Goal: Transaction & Acquisition: Obtain resource

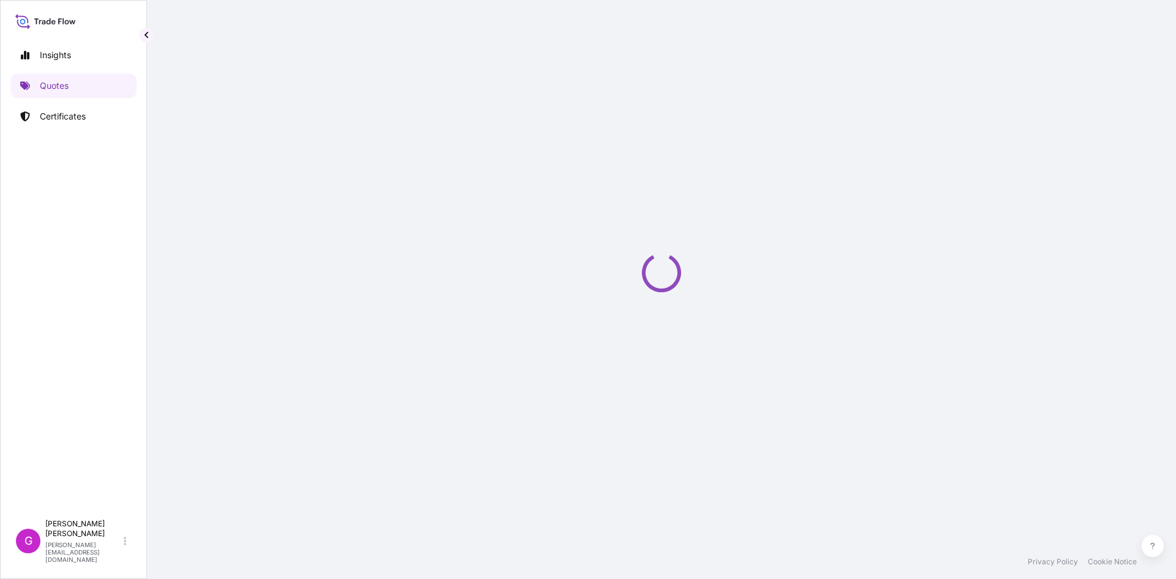
select select "Land"
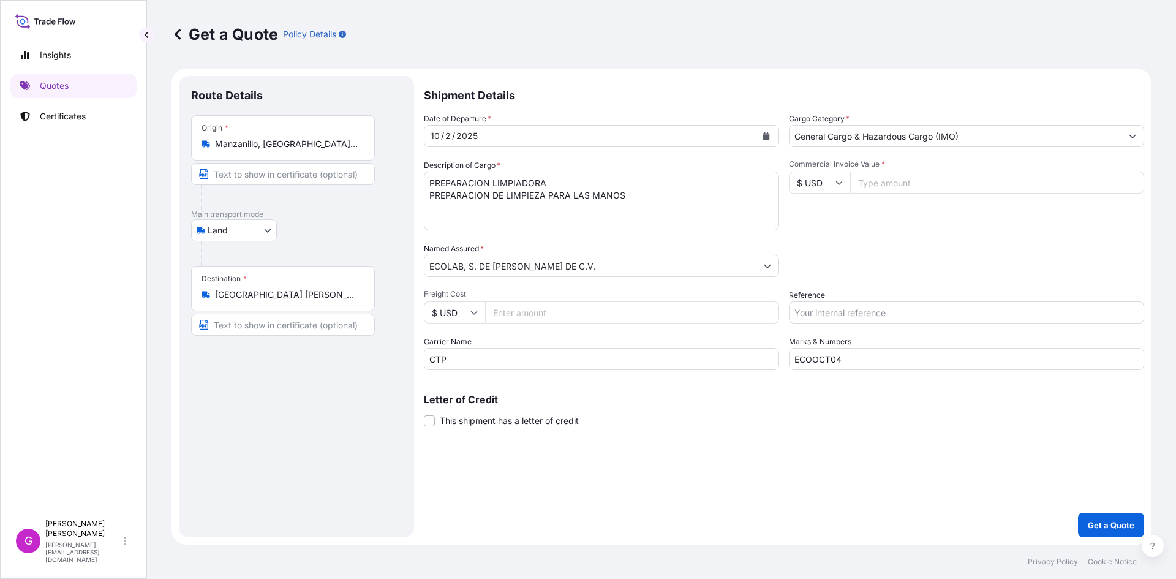
select select "31870"
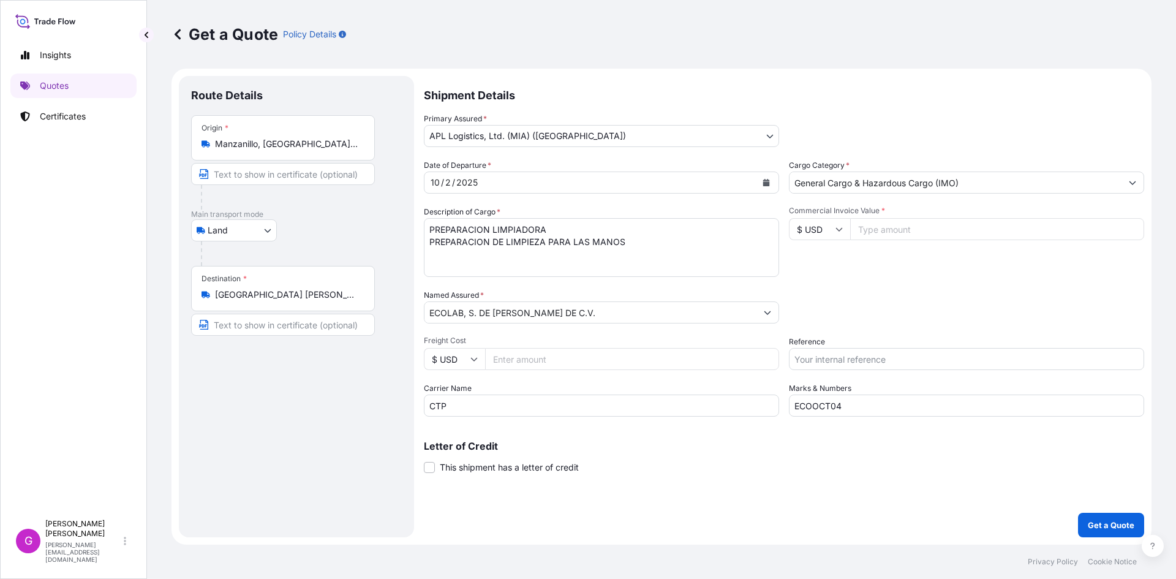
click at [290, 137] on div "Origin * [GEOGRAPHIC_DATA], [GEOGRAPHIC_DATA], [GEOGRAPHIC_DATA]" at bounding box center [283, 137] width 184 height 45
click at [290, 138] on input "Manzanillo, [GEOGRAPHIC_DATA], [GEOGRAPHIC_DATA]" at bounding box center [287, 144] width 145 height 12
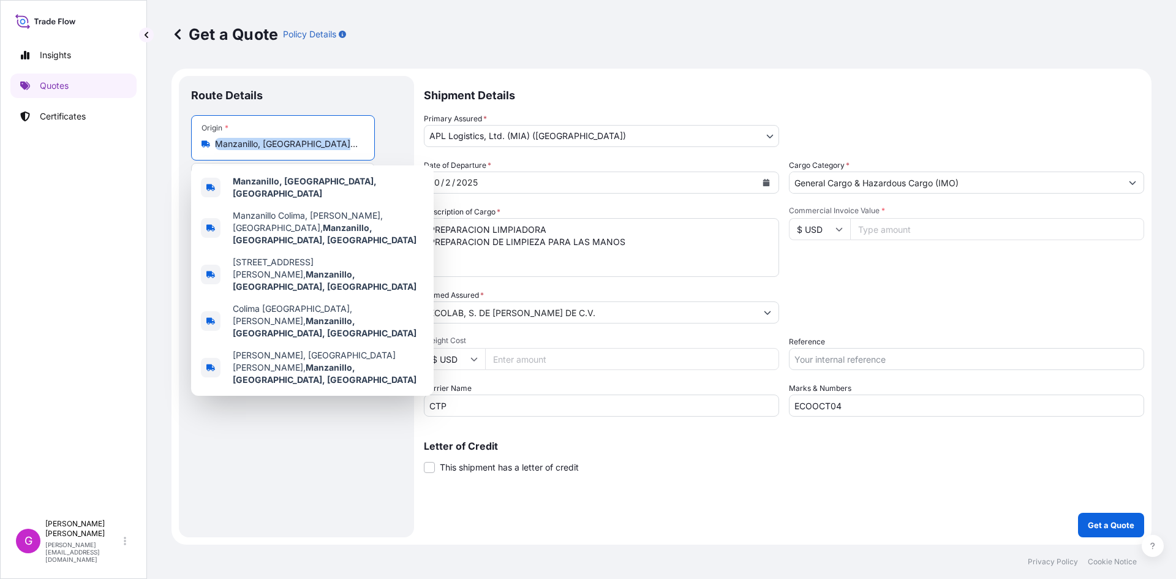
click at [290, 137] on div "Origin * [GEOGRAPHIC_DATA], [GEOGRAPHIC_DATA], [GEOGRAPHIC_DATA]" at bounding box center [283, 137] width 184 height 45
click at [290, 138] on input "Manzanillo, [GEOGRAPHIC_DATA], [GEOGRAPHIC_DATA]" at bounding box center [287, 144] width 145 height 12
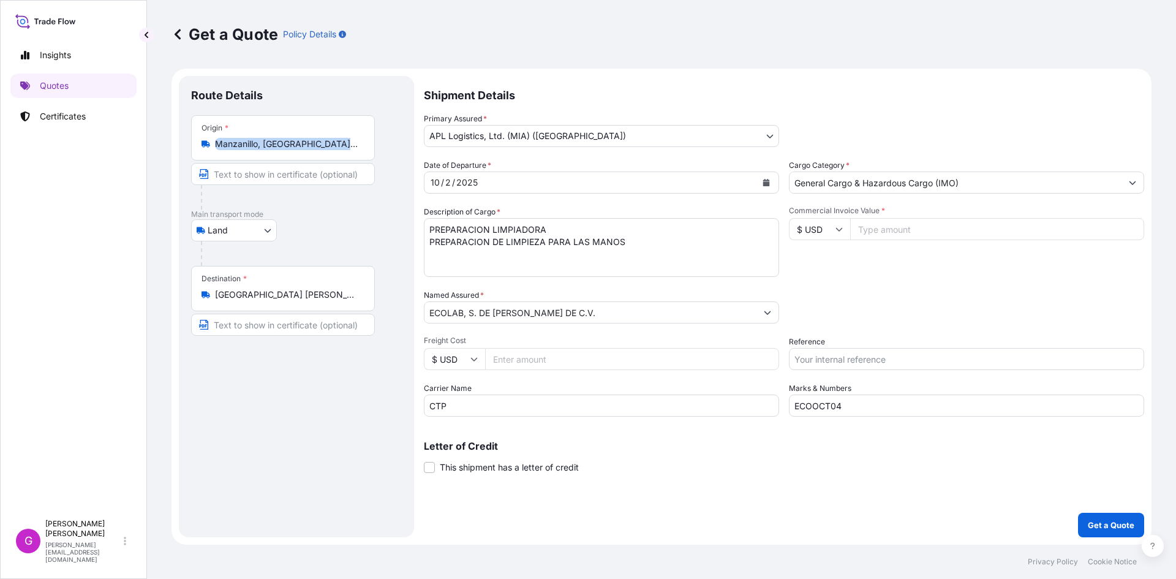
click at [290, 137] on div "Origin * [GEOGRAPHIC_DATA], [GEOGRAPHIC_DATA], [GEOGRAPHIC_DATA]" at bounding box center [283, 137] width 184 height 45
click at [290, 138] on input "Manzanillo, [GEOGRAPHIC_DATA], [GEOGRAPHIC_DATA]" at bounding box center [287, 144] width 145 height 12
click at [290, 137] on div "Origin * [GEOGRAPHIC_DATA], [GEOGRAPHIC_DATA], [GEOGRAPHIC_DATA]" at bounding box center [283, 137] width 184 height 45
click at [290, 138] on input "Manzanillo, [GEOGRAPHIC_DATA], [GEOGRAPHIC_DATA]" at bounding box center [287, 144] width 145 height 12
click at [290, 137] on div "Origin * [GEOGRAPHIC_DATA], [GEOGRAPHIC_DATA], [GEOGRAPHIC_DATA]" at bounding box center [283, 137] width 184 height 45
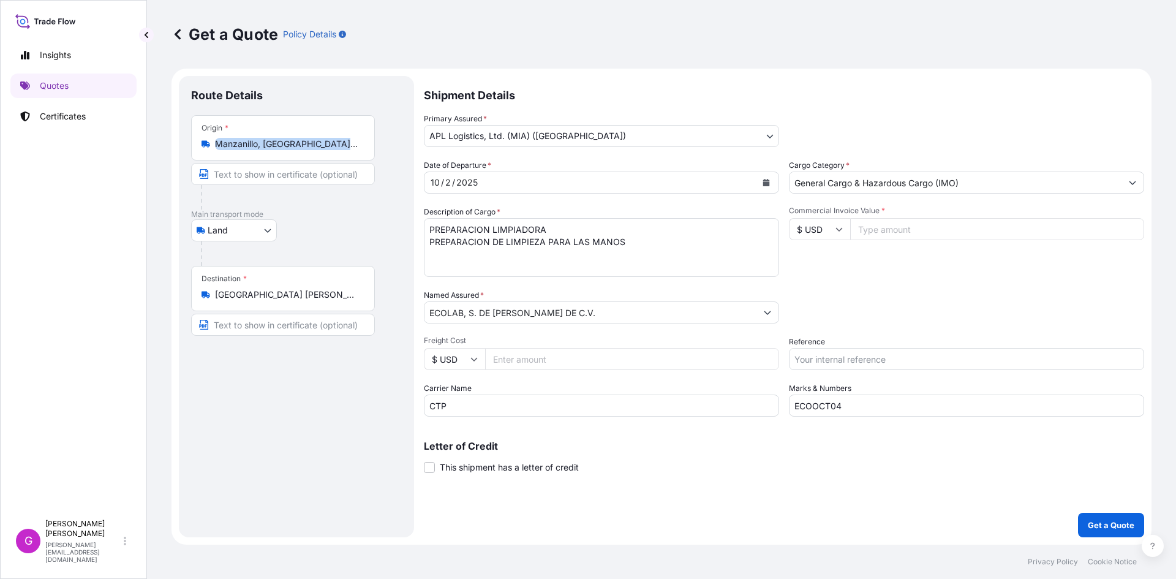
click at [290, 138] on input "Manzanillo, [GEOGRAPHIC_DATA], [GEOGRAPHIC_DATA]" at bounding box center [287, 144] width 145 height 12
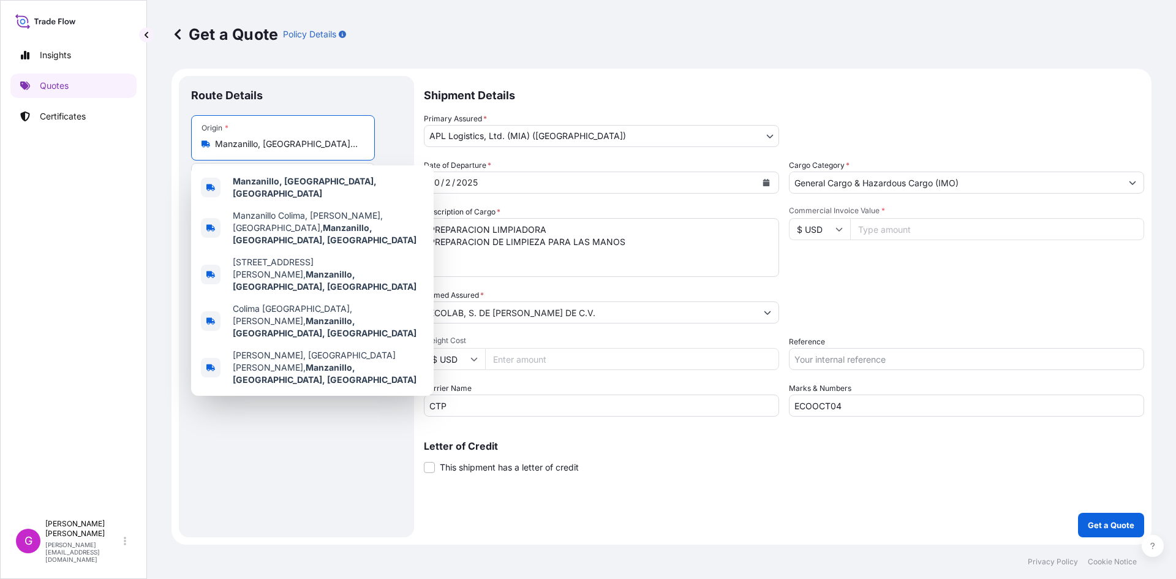
drag, startPoint x: 331, startPoint y: 139, endPoint x: 178, endPoint y: 140, distance: 152.5
click at [178, 140] on form "Route Details Place of loading Road / [GEOGRAPHIC_DATA] / Inland Origin * [GEOG…" at bounding box center [662, 307] width 980 height 476
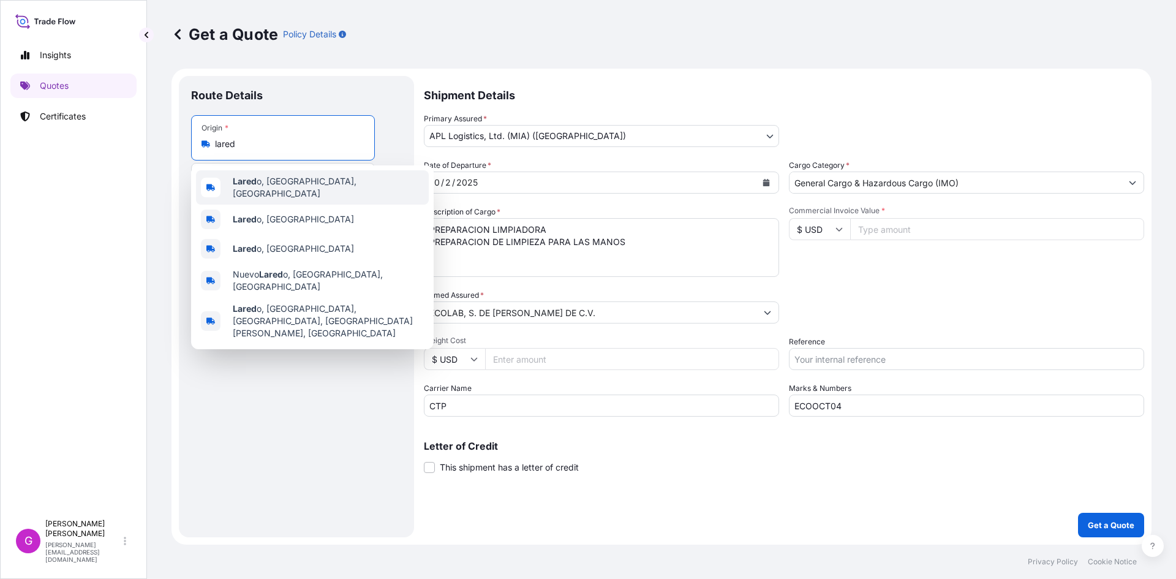
click at [273, 180] on span "Lared o, [GEOGRAPHIC_DATA], [GEOGRAPHIC_DATA]" at bounding box center [328, 187] width 191 height 25
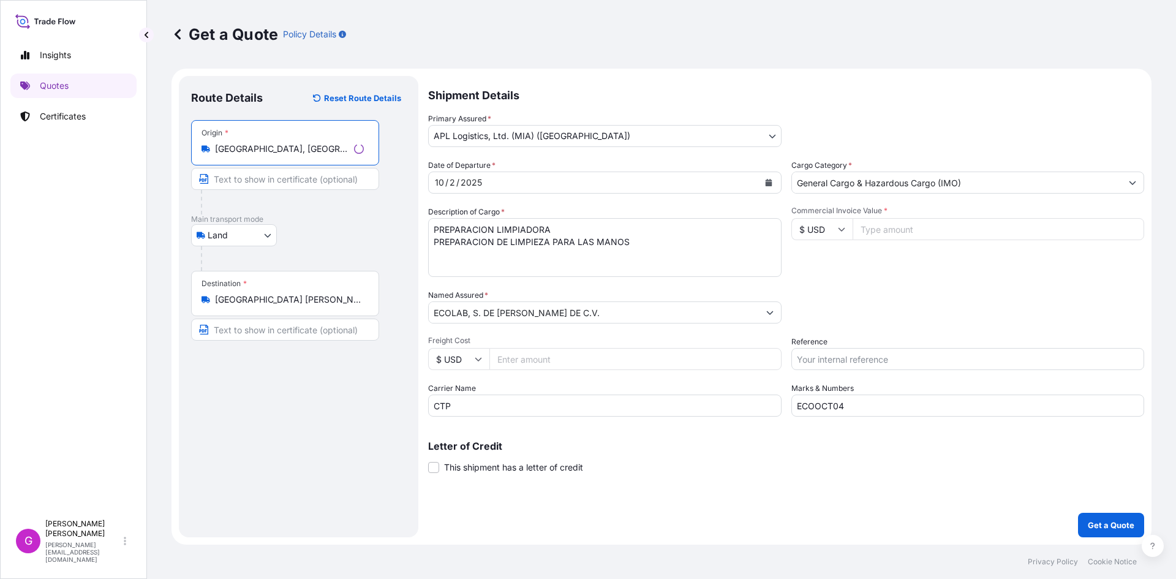
type input "[GEOGRAPHIC_DATA], [GEOGRAPHIC_DATA], [GEOGRAPHIC_DATA]"
click at [254, 296] on input "[GEOGRAPHIC_DATA] [PERSON_NAME] [PERSON_NAME], [GEOGRAPHIC_DATA], [GEOGRAPHIC_D…" at bounding box center [289, 299] width 149 height 12
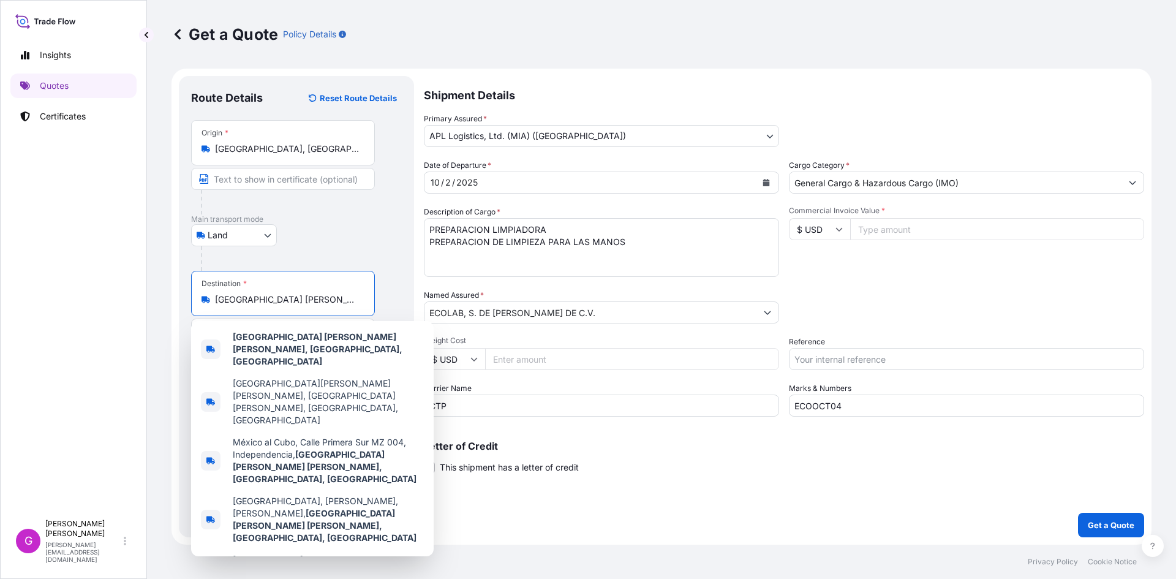
click at [254, 296] on input "[GEOGRAPHIC_DATA] [PERSON_NAME] [PERSON_NAME], [GEOGRAPHIC_DATA], [GEOGRAPHIC_D…" at bounding box center [287, 299] width 145 height 12
click at [251, 299] on input "[GEOGRAPHIC_DATA] [PERSON_NAME] [PERSON_NAME], [GEOGRAPHIC_DATA], [GEOGRAPHIC_D…" at bounding box center [287, 299] width 145 height 12
type input "a"
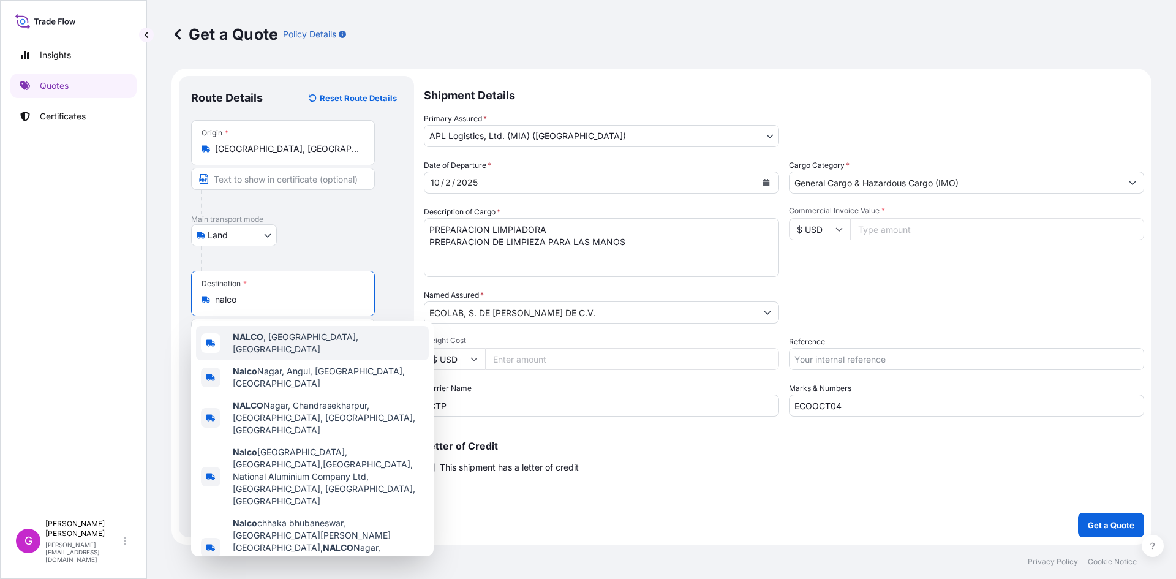
drag, startPoint x: 257, startPoint y: 301, endPoint x: 151, endPoint y: 301, distance: 106.0
click at [151, 301] on div "Get a Quote Policy Details Route Details Reset Route Details Place of loading R…" at bounding box center [661, 272] width 1029 height 545
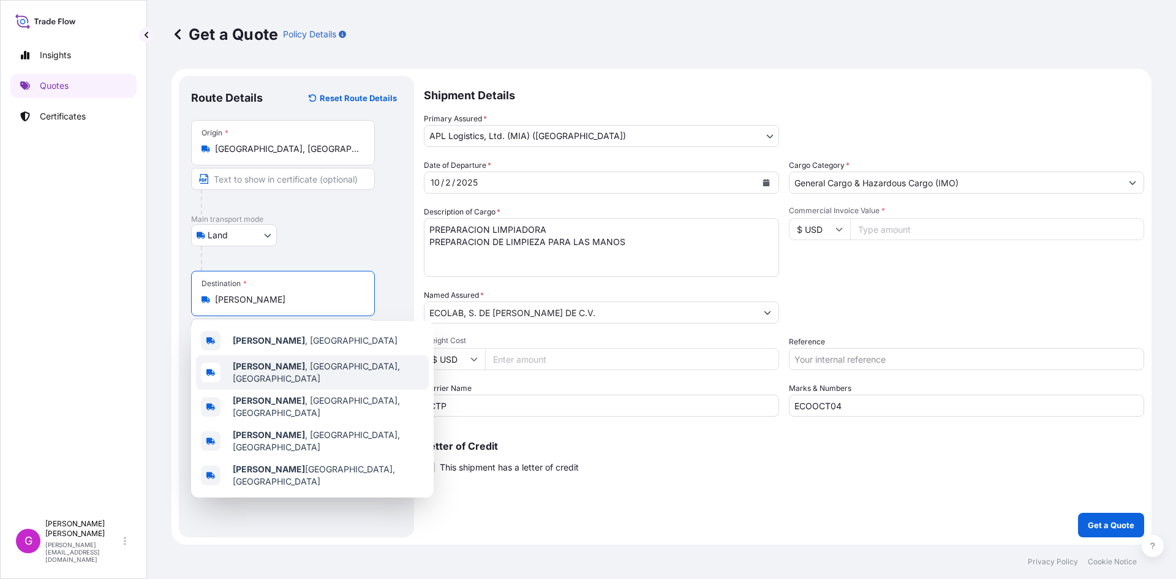
click at [288, 367] on span "[PERSON_NAME] , [GEOGRAPHIC_DATA], [GEOGRAPHIC_DATA]" at bounding box center [328, 372] width 191 height 25
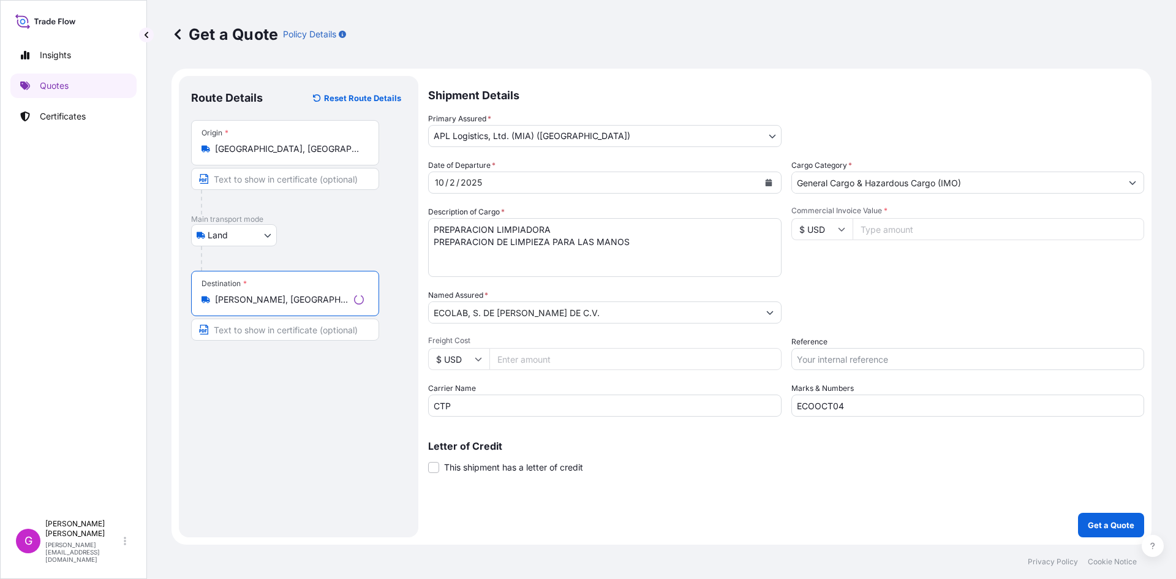
type input "[PERSON_NAME], [GEOGRAPHIC_DATA], [GEOGRAPHIC_DATA]"
drag, startPoint x: 474, startPoint y: 412, endPoint x: 377, endPoint y: 402, distance: 97.3
click at [377, 402] on form "Route Details Reset Route Details Place of loading Road / [GEOGRAPHIC_DATA] / I…" at bounding box center [662, 307] width 980 height 476
type input "TLH"
click at [847, 407] on input "ECOOCT04" at bounding box center [966, 406] width 355 height 22
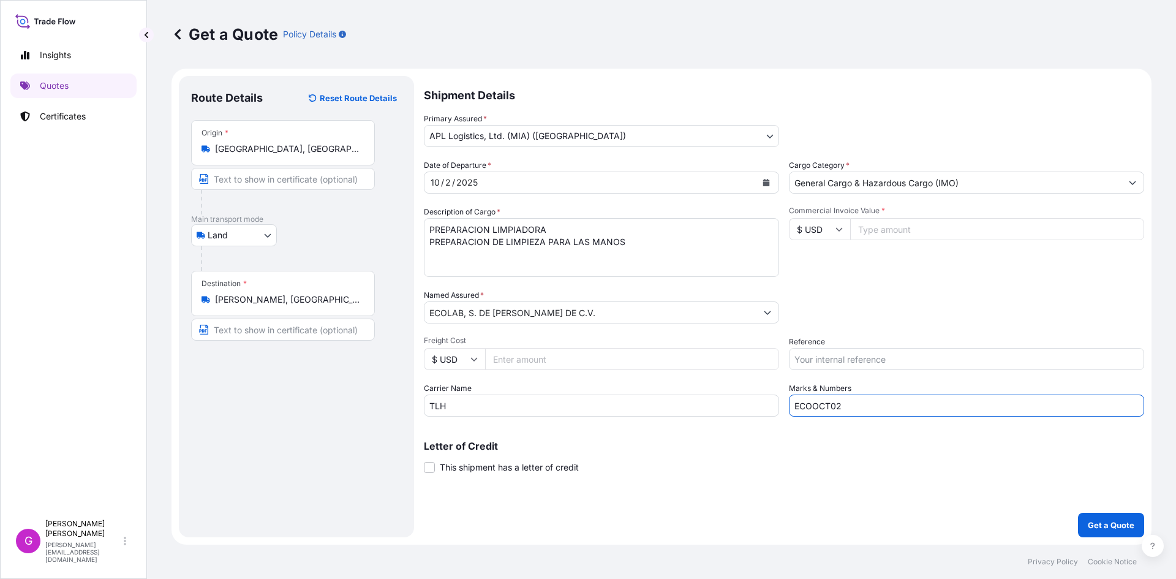
type input "ECOOCT02"
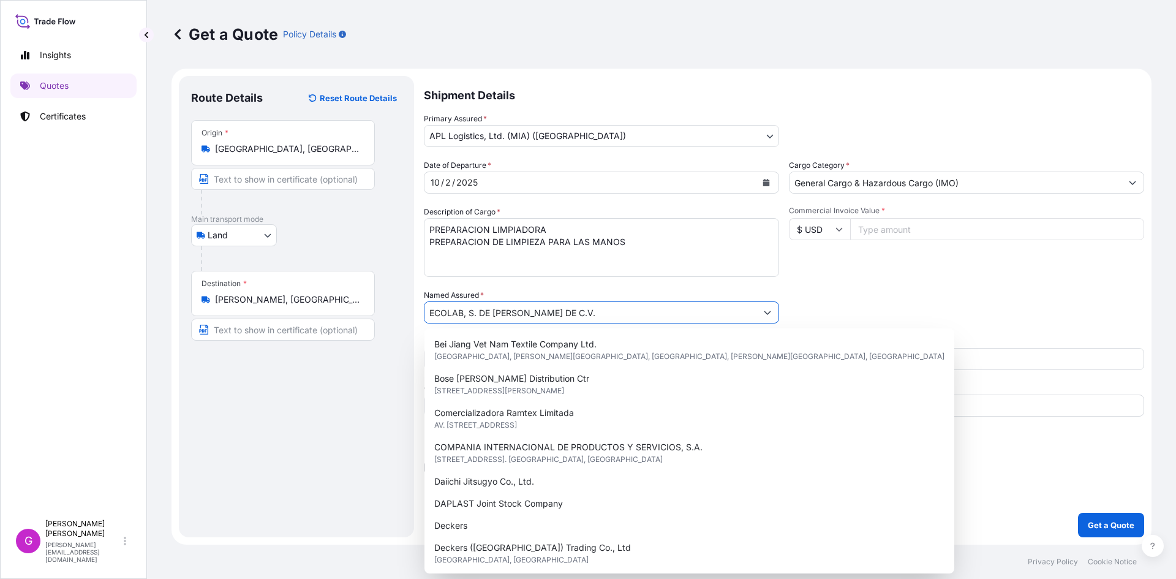
click at [572, 310] on input "ECOLAB, S. DE [PERSON_NAME] DE C.V." at bounding box center [591, 312] width 332 height 22
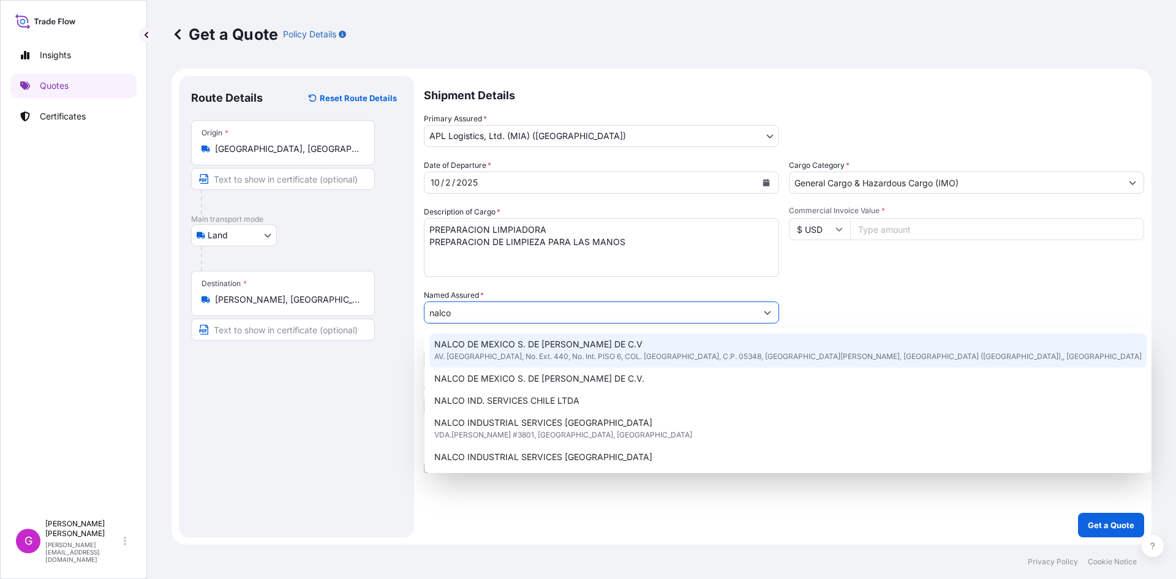
click at [573, 348] on span "NALCO DE MEXICO S. DE [PERSON_NAME] DE C.V" at bounding box center [538, 344] width 208 height 12
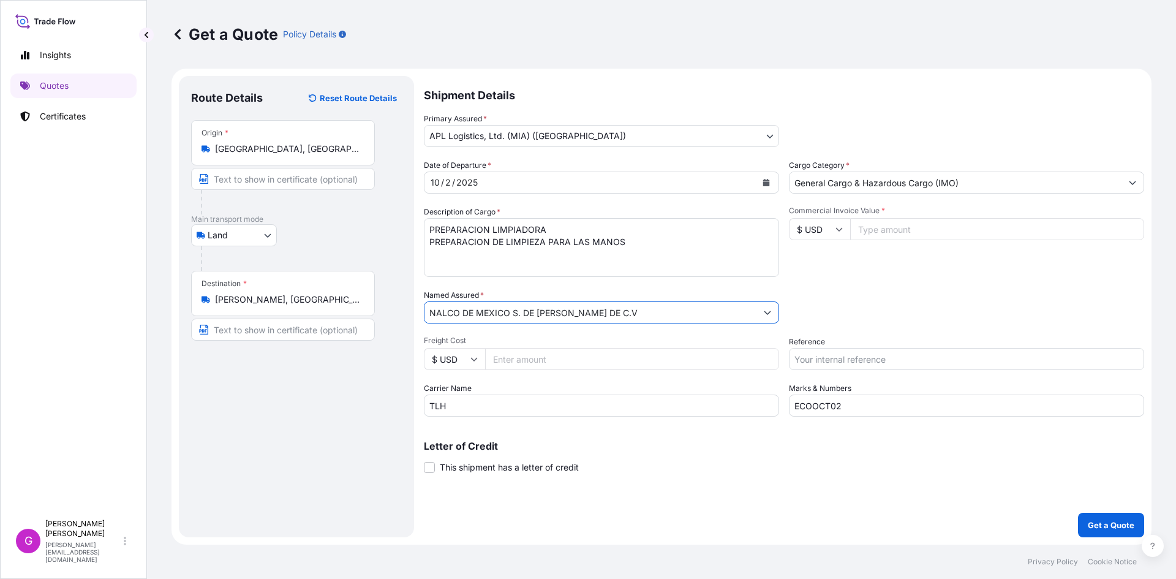
type input "NALCO DE MEXICO S. DE [PERSON_NAME] DE C.V"
click at [957, 224] on input "Commercial Invoice Value *" at bounding box center [997, 229] width 294 height 22
paste input "85782.51"
type input "85782.51"
click at [850, 360] on input "Reference" at bounding box center [966, 359] width 355 height 22
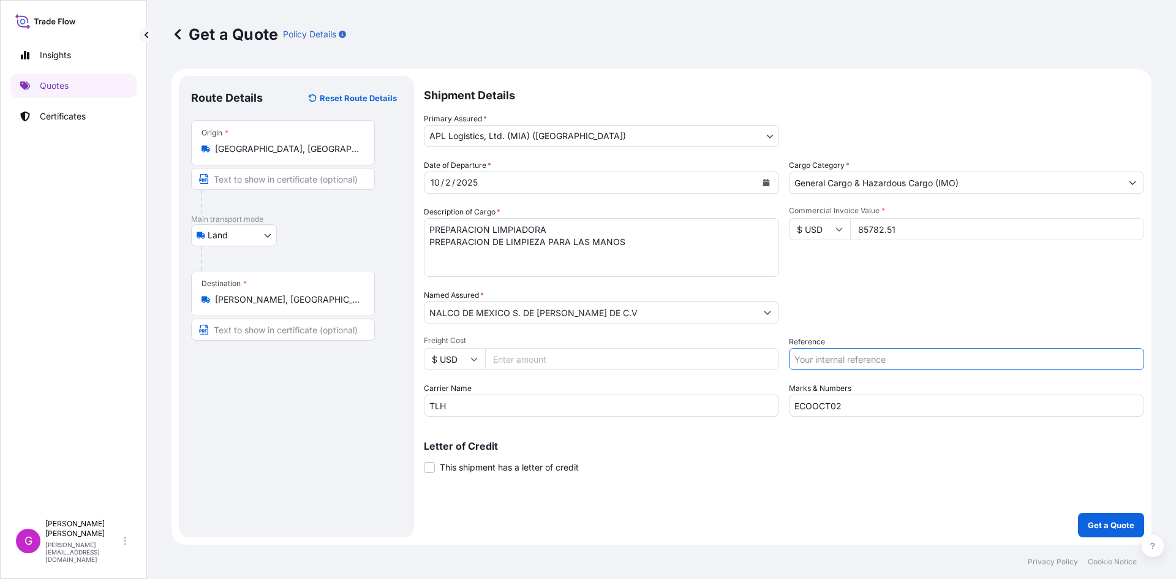
paste input "25 80 3800 5003864"
type input "25 80 3800 5003864"
click at [766, 187] on button "Calendar" at bounding box center [767, 183] width 20 height 20
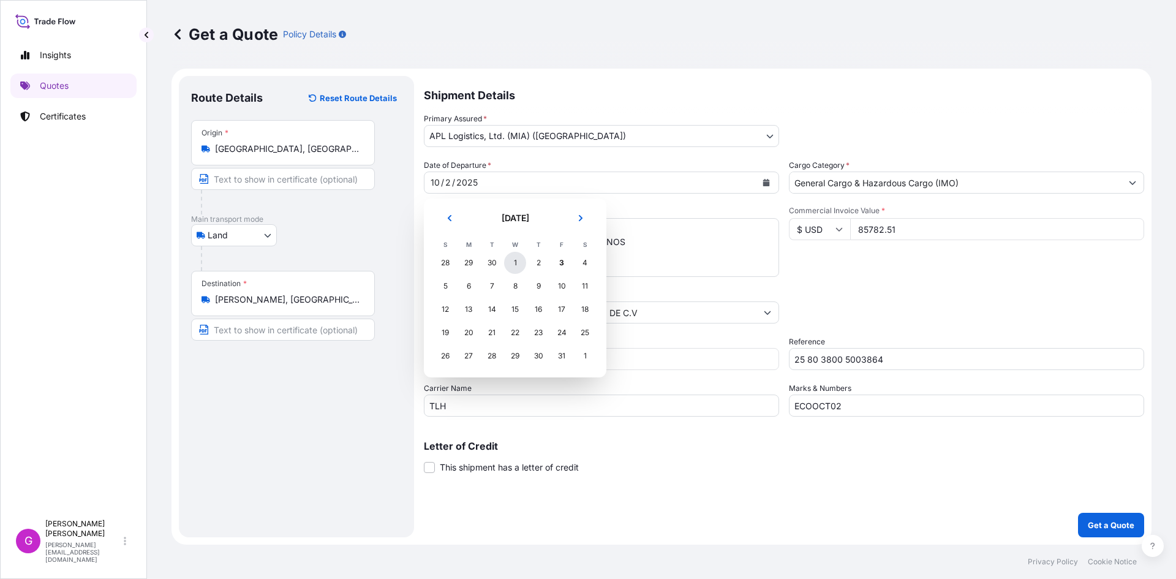
click at [515, 263] on div "1" at bounding box center [515, 263] width 22 height 22
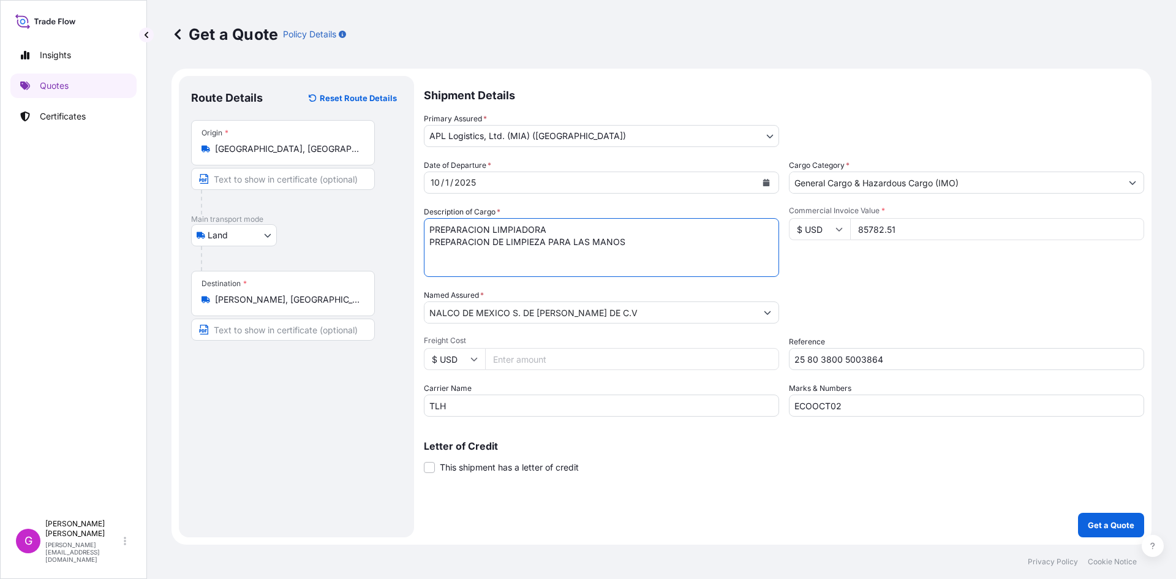
drag, startPoint x: 676, startPoint y: 265, endPoint x: 379, endPoint y: 204, distance: 302.6
click at [379, 204] on form "Route Details Reset Route Details Place of loading Road / [GEOGRAPHIC_DATA] / I…" at bounding box center [662, 307] width 980 height 476
paste textarea "TOTE DE PLASTICO REFORZADO CON METAL"
paste textarea "APARATO PARA ANALISIS"
paste textarea "SENSOR PEHACHIMETRO"
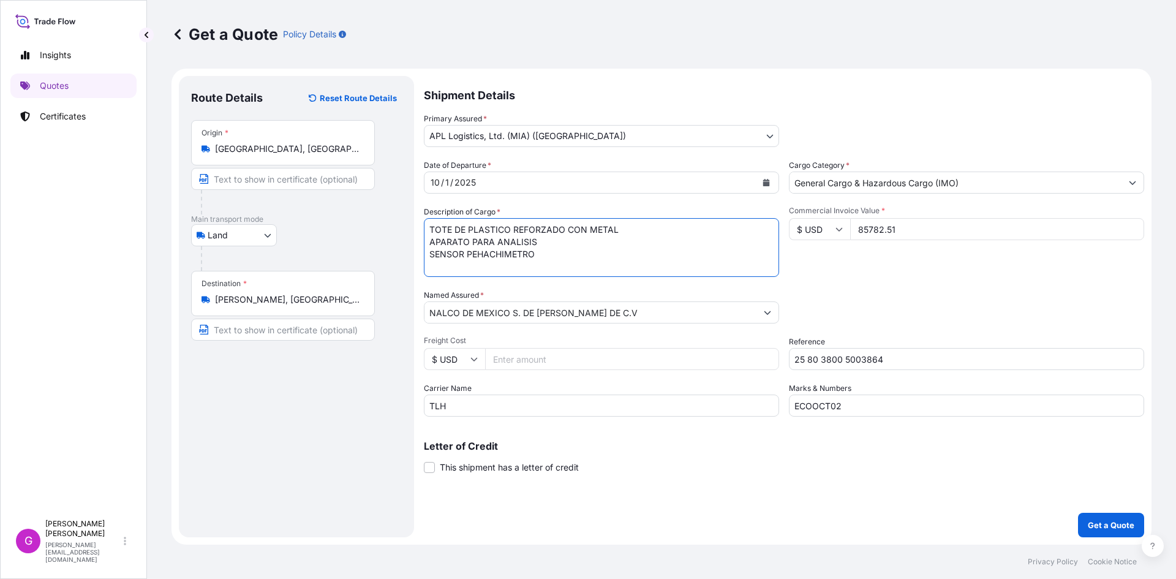
paste textarea "APRESTOS Y PRODUCTOS DE ACABADO DE LOS TIPOS UTILIZADOS EN LA INDUSTRIA DEL PAP…"
paste textarea "PREPARACIONES PARA EL TRATAMIENTO DE AGUAS"
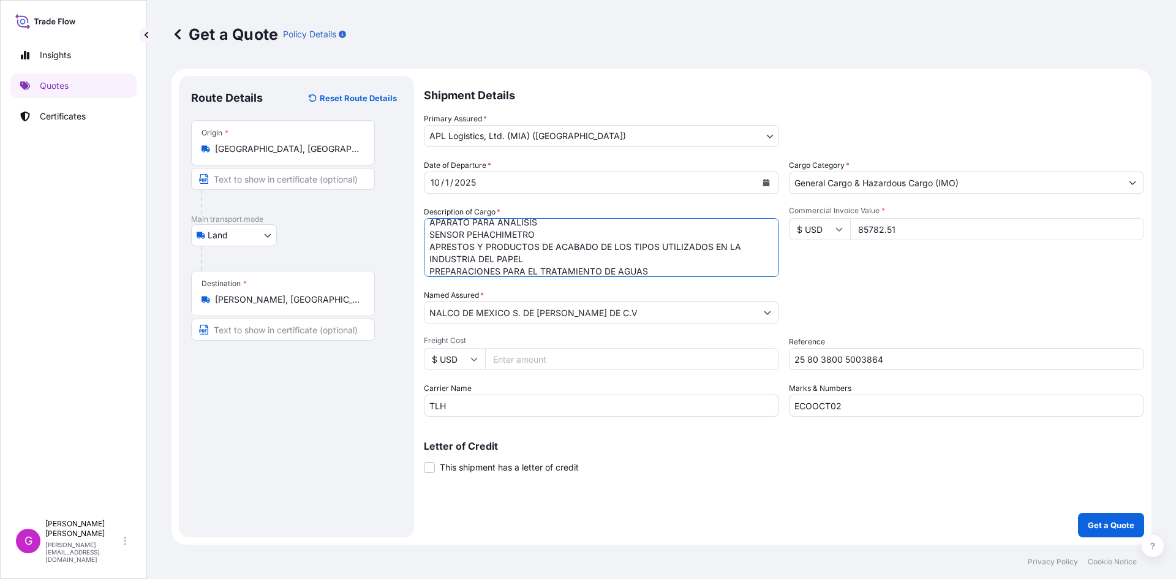
scroll to position [32, 0]
paste textarea "FLUOROMETRO"
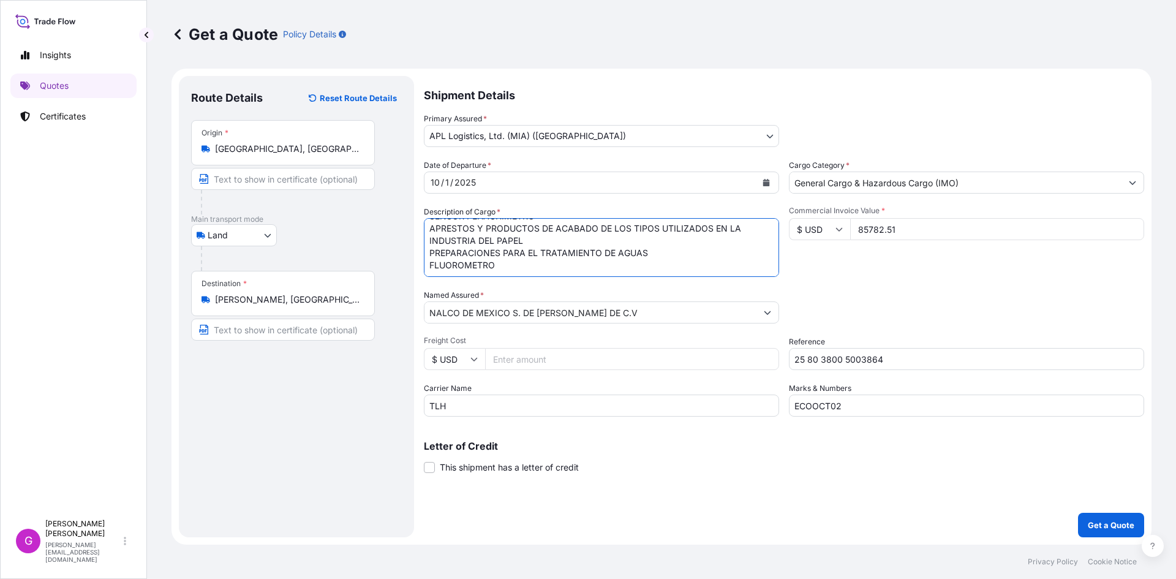
paste textarea "CIRCUITO MODULAR"
paste textarea "[PERSON_NAME] DE CONECTIVIDAD"
type textarea "TOTE DE PLASTICO REFORZADO CON METAL APARATO PARA ANALISIS SENSOR PEHACHIMETRO …"
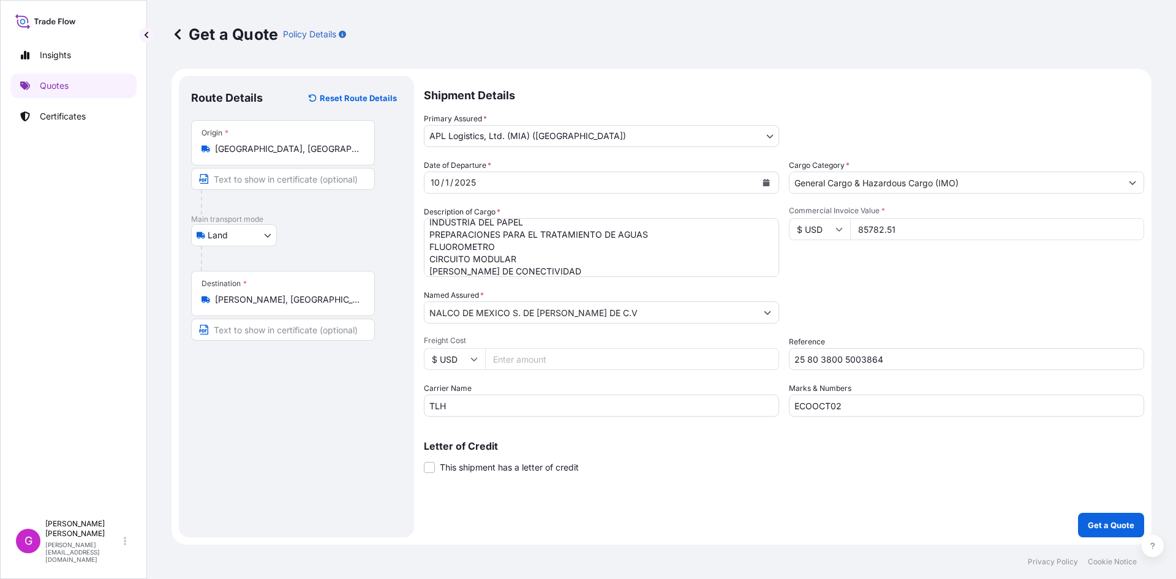
click at [871, 228] on input "85782.51" at bounding box center [997, 229] width 294 height 22
click at [558, 356] on input "Freight Cost" at bounding box center [632, 359] width 294 height 22
paste input "2268.63"
type input "2268.63"
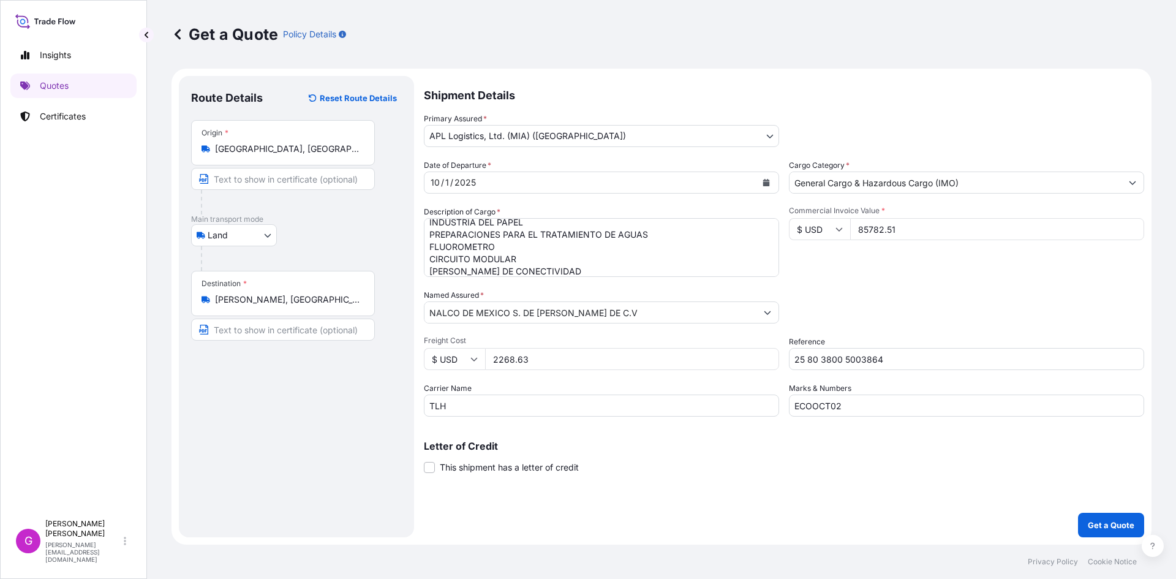
click at [882, 225] on input "85782.51" at bounding box center [997, 229] width 294 height 22
click at [522, 353] on input "2268.63" at bounding box center [632, 359] width 294 height 22
click at [1094, 523] on p "Get a Quote" at bounding box center [1111, 525] width 47 height 12
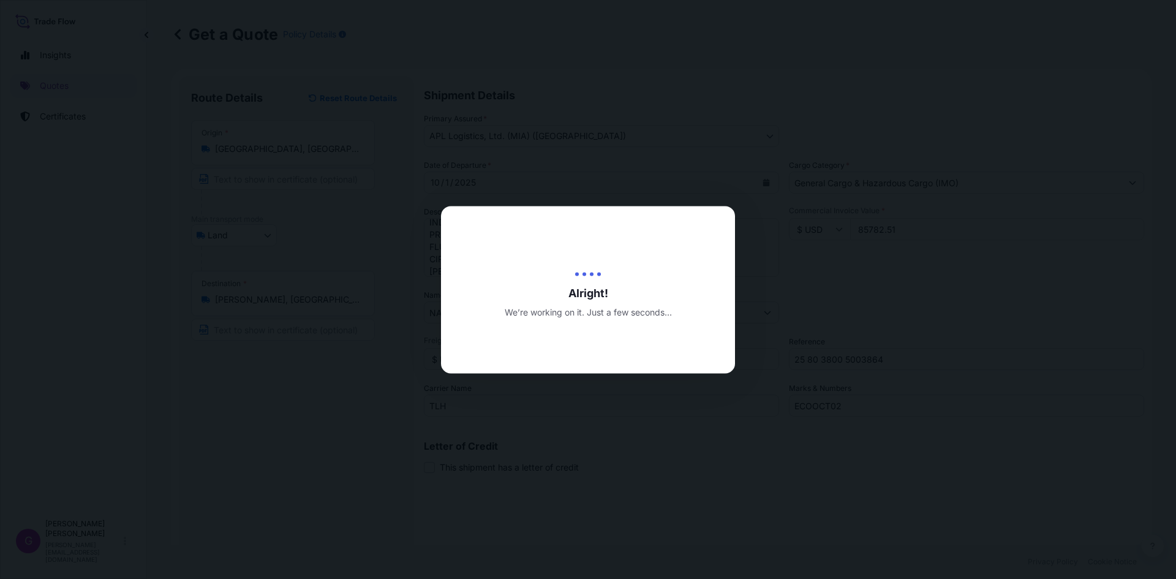
type input "[DATE]"
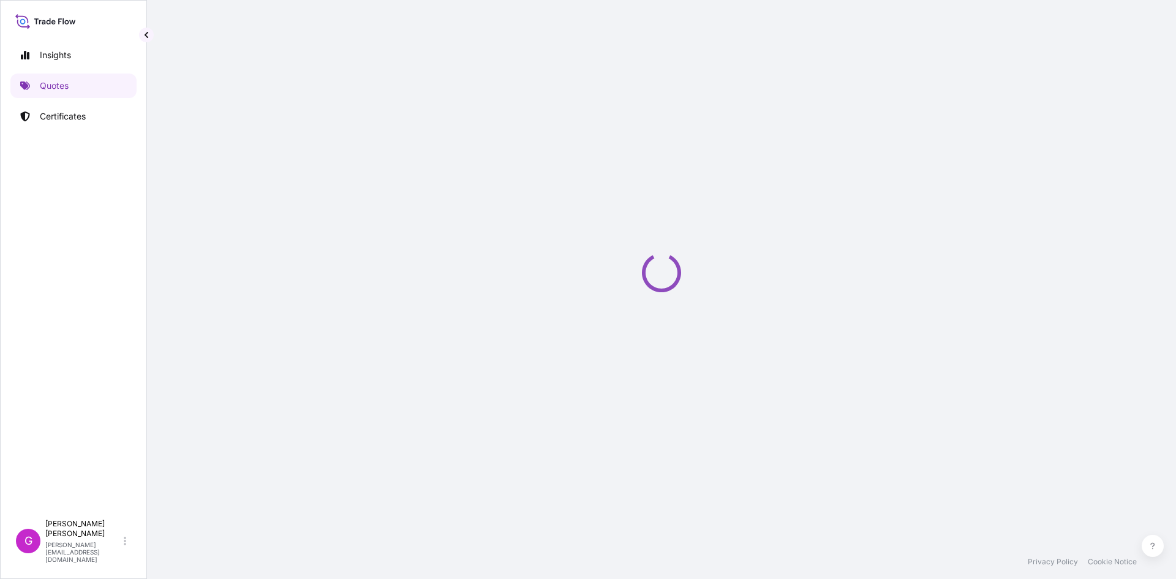
select select "Land"
select select "31870"
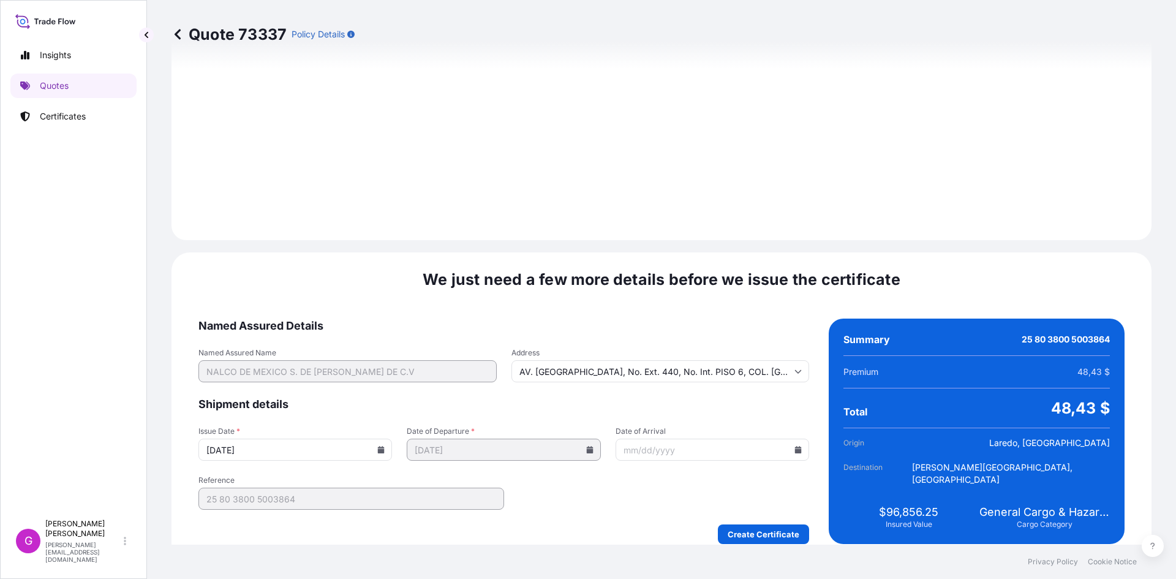
scroll to position [1462, 0]
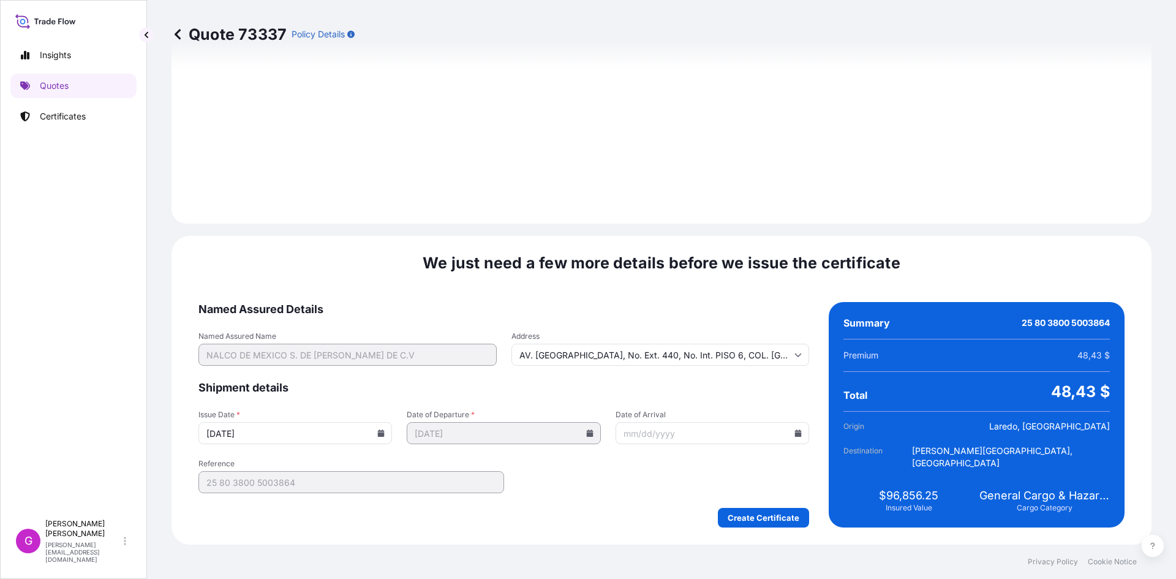
click at [790, 437] on input "Date of Arrival" at bounding box center [713, 433] width 194 height 22
click at [795, 430] on icon at bounding box center [798, 432] width 7 height 7
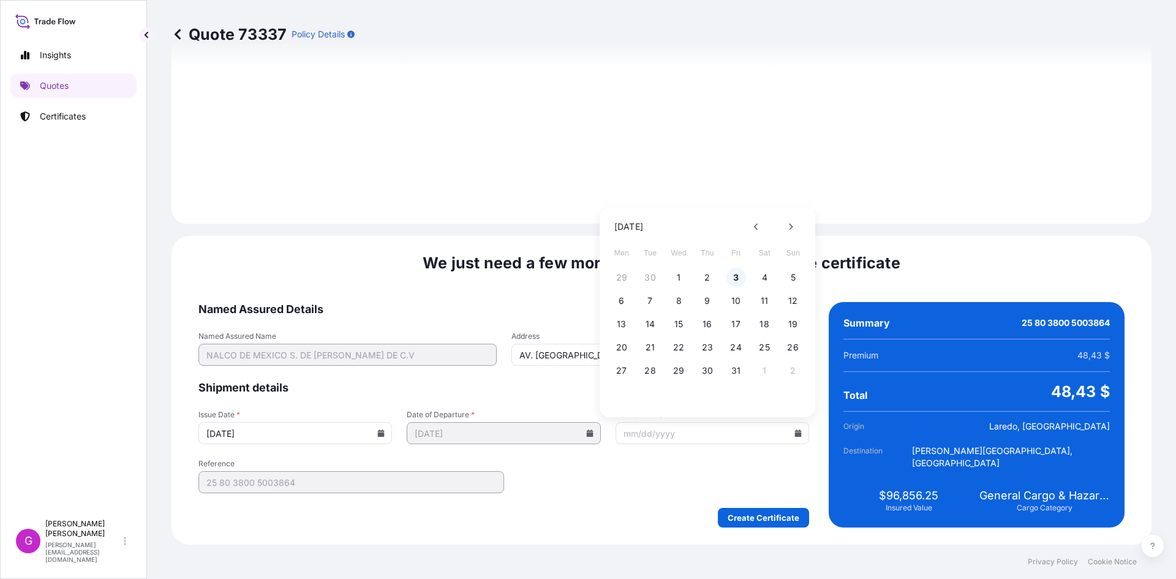
click at [736, 282] on button "3" at bounding box center [737, 278] width 20 height 20
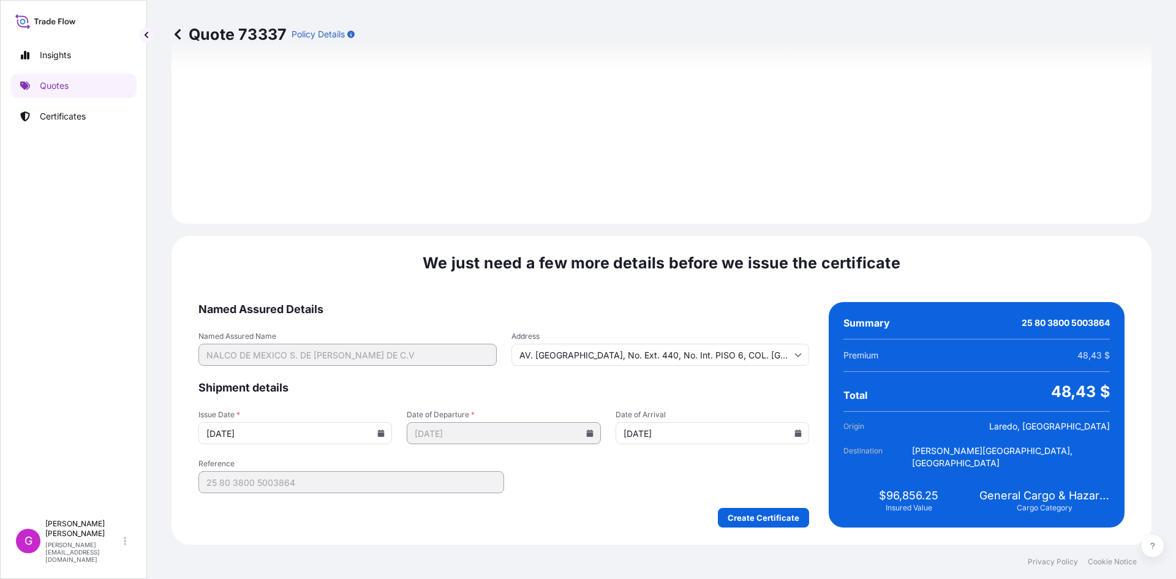
type input "[DATE]"
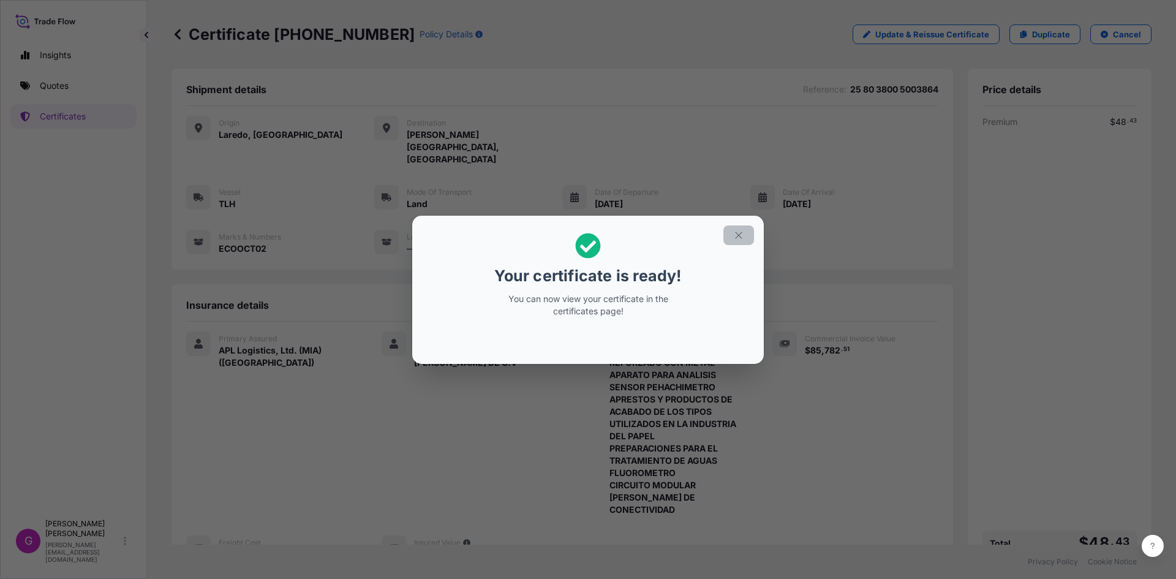
click at [743, 235] on icon "button" at bounding box center [738, 235] width 11 height 11
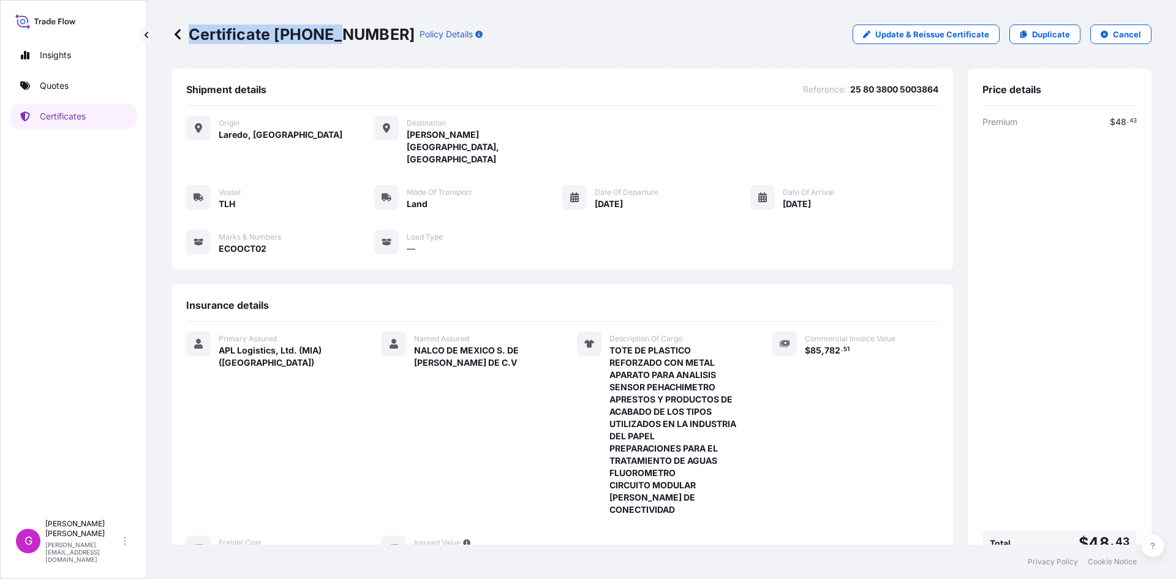
drag, startPoint x: 371, startPoint y: 33, endPoint x: 318, endPoint y: 39, distance: 53.0
click at [332, 39] on p "Certificate [PHONE_NUMBER]" at bounding box center [293, 35] width 243 height 20
click at [309, 39] on p "Certificate [PHONE_NUMBER]" at bounding box center [293, 35] width 243 height 20
drag, startPoint x: 273, startPoint y: 32, endPoint x: 371, endPoint y: 34, distance: 98.0
click at [371, 34] on div "Certificate [PHONE_NUMBER] Policy Details" at bounding box center [327, 35] width 311 height 20
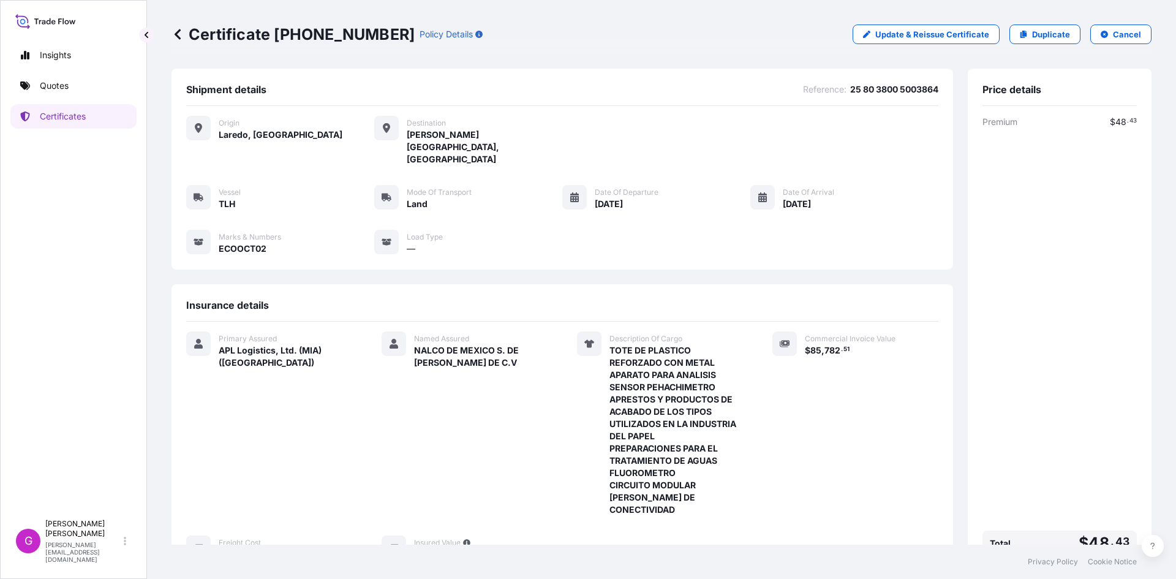
click at [371, 34] on div "Certificate [PHONE_NUMBER] Policy Details" at bounding box center [327, 35] width 311 height 20
drag, startPoint x: 274, startPoint y: 31, endPoint x: 375, endPoint y: 36, distance: 101.2
click at [375, 36] on div "Certificate [PHONE_NUMBER] Policy Details" at bounding box center [327, 35] width 311 height 20
copy p "[PHONE_NUMBER]"
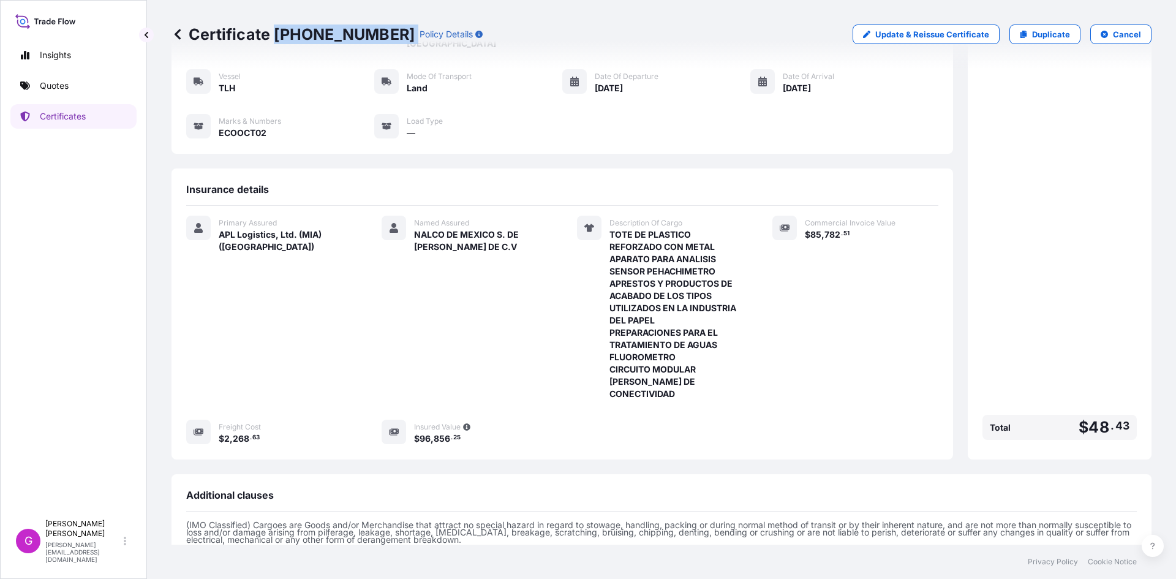
scroll to position [222, 0]
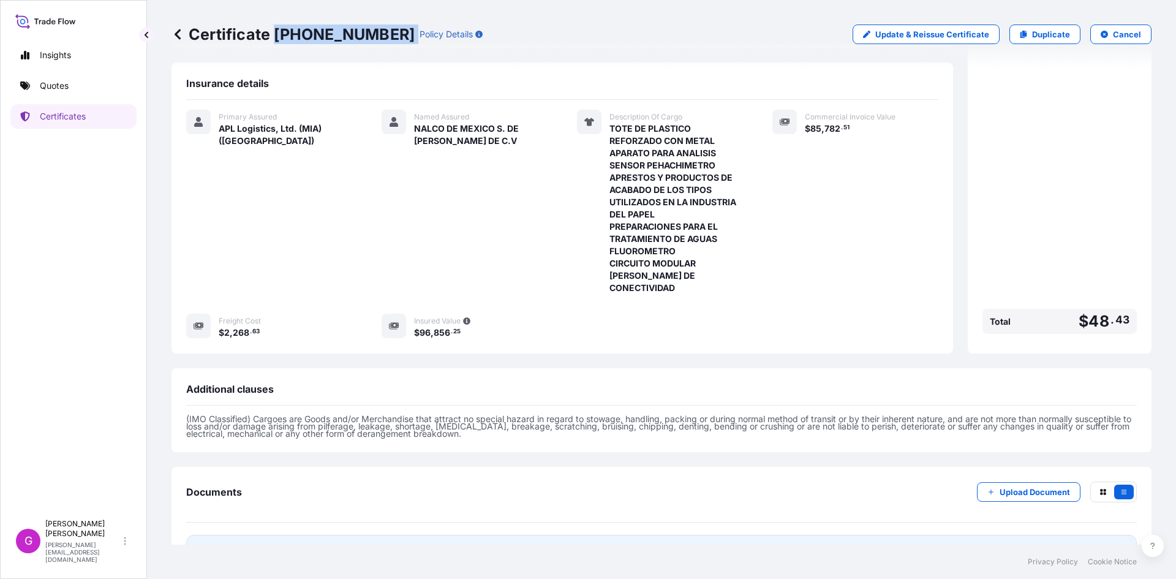
click at [282, 535] on link "PDF Certificate [DATE]" at bounding box center [661, 551] width 951 height 32
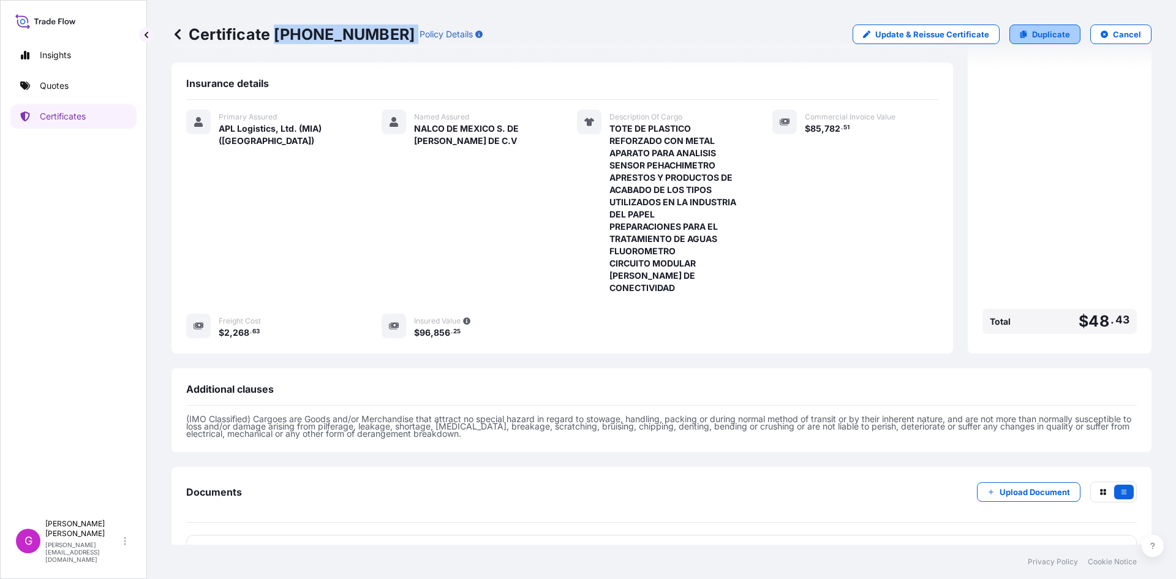
click at [1032, 36] on p "Duplicate" at bounding box center [1051, 34] width 38 height 12
select select "Land"
select select "31870"
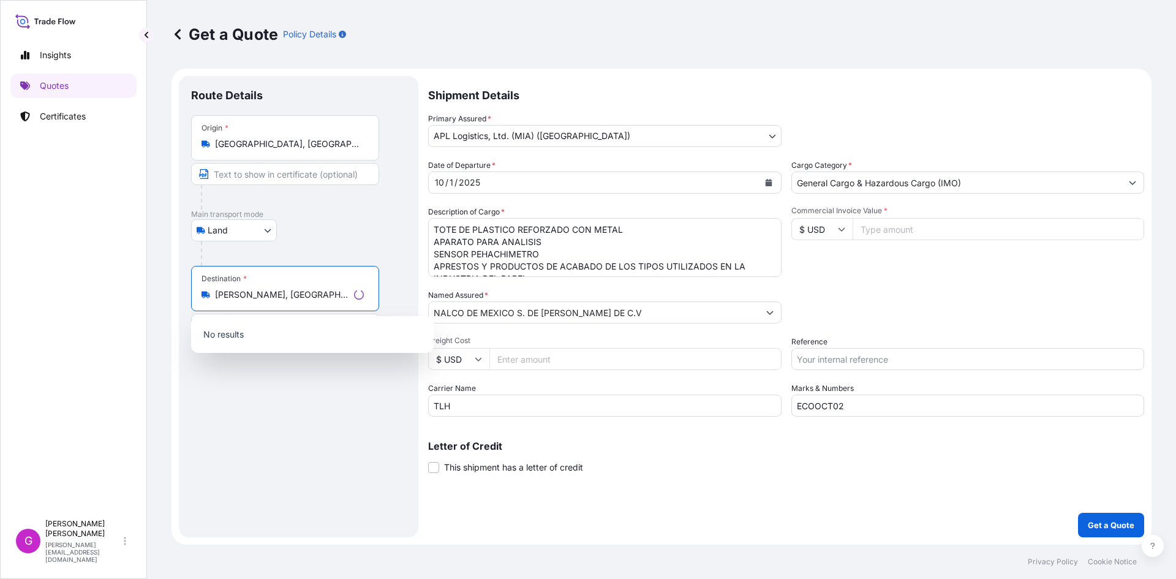
click at [280, 293] on input "[PERSON_NAME], [GEOGRAPHIC_DATA], [GEOGRAPHIC_DATA]" at bounding box center [282, 295] width 134 height 12
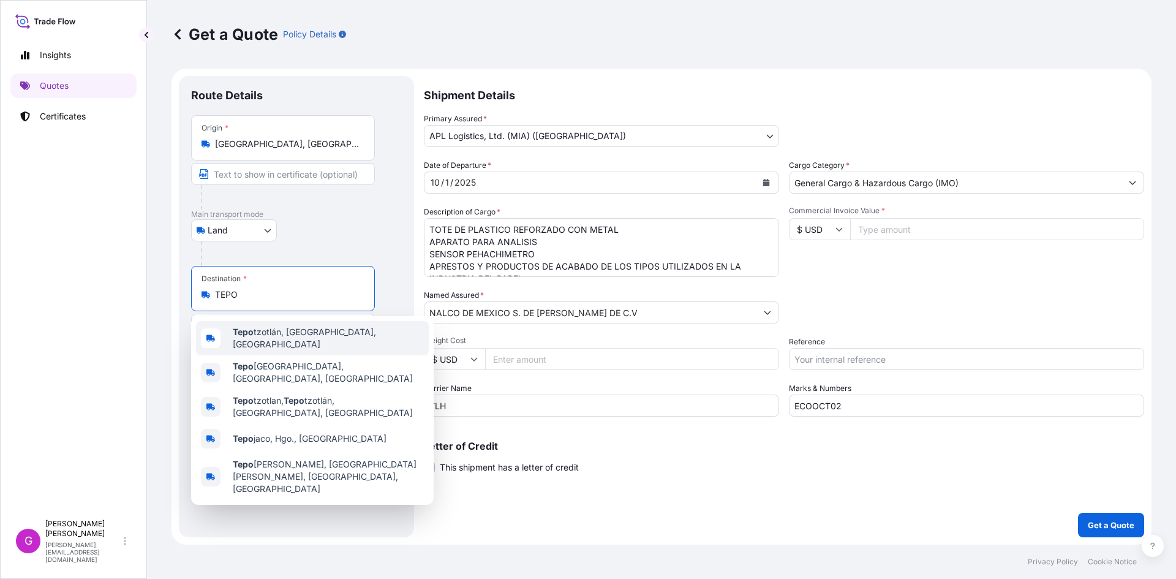
click at [287, 338] on span "[PERSON_NAME], [GEOGRAPHIC_DATA], [GEOGRAPHIC_DATA]" at bounding box center [328, 338] width 191 height 25
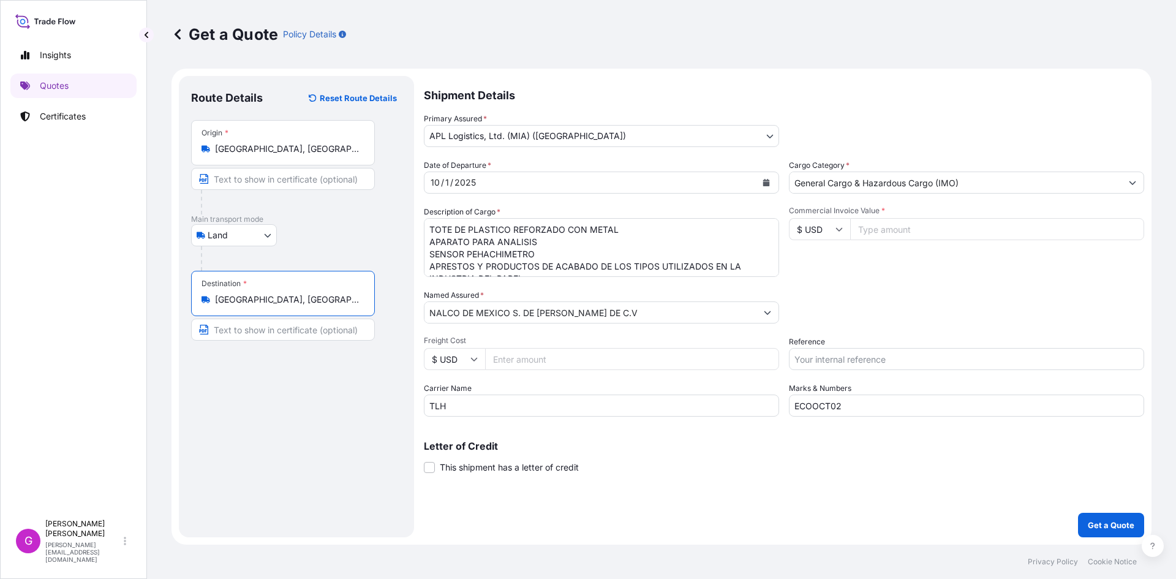
type input "[GEOGRAPHIC_DATA], [GEOGRAPHIC_DATA], [GEOGRAPHIC_DATA]"
click at [521, 308] on input "NALCO DE MEXICO S. DE [PERSON_NAME] DE C.V" at bounding box center [591, 312] width 332 height 22
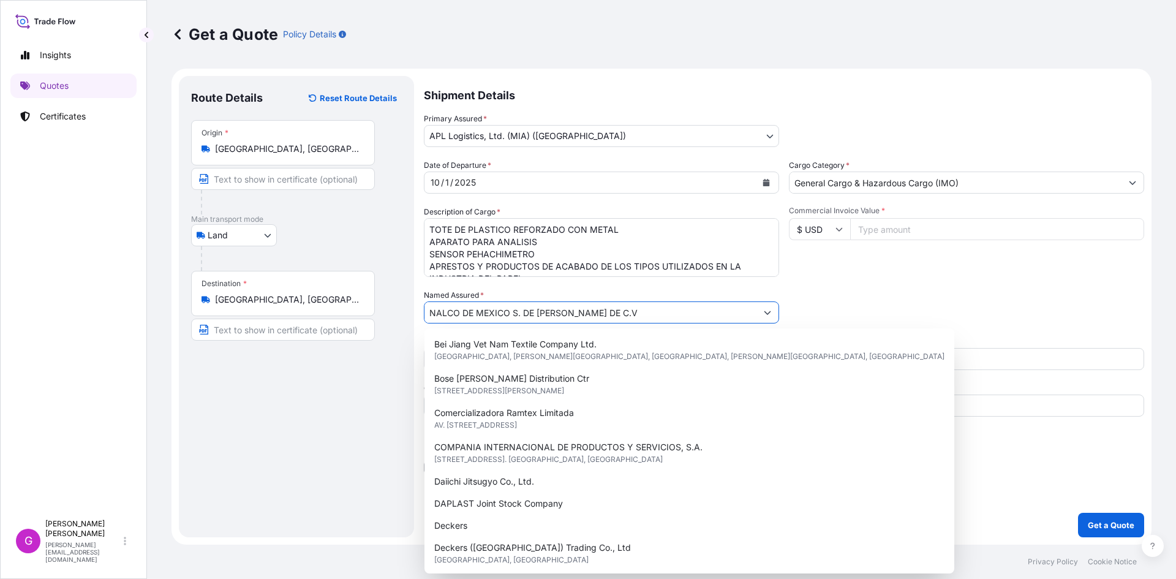
click at [521, 308] on input "NALCO DE MEXICO S. DE [PERSON_NAME] DE C.V" at bounding box center [591, 312] width 332 height 22
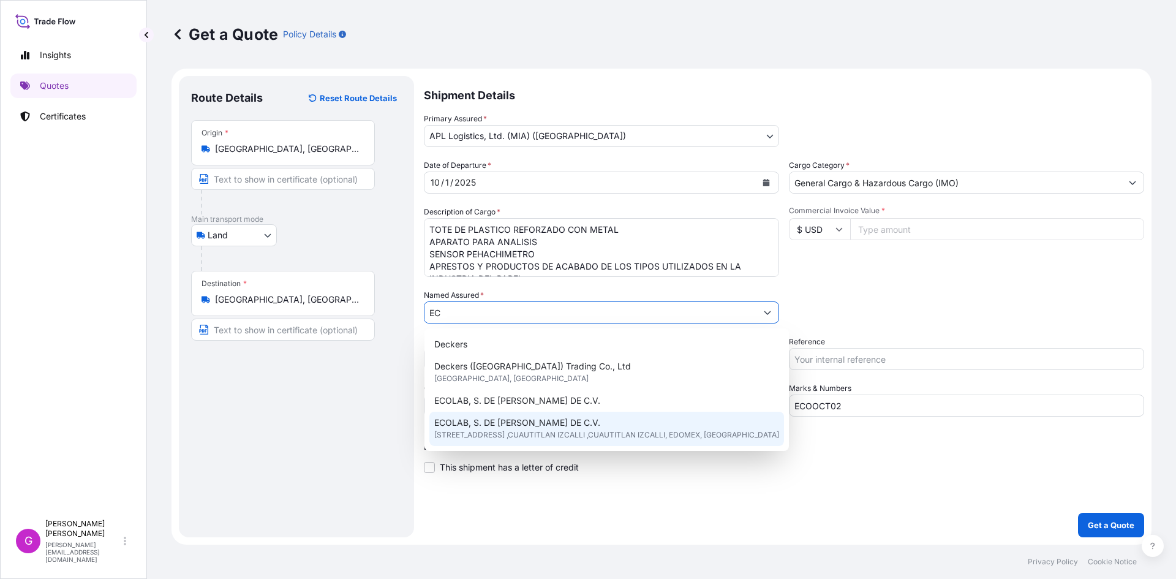
click at [512, 429] on span "[STREET_ADDRESS] ,CUAUTITLAN IZCALLI ,CUAUTITLAN IZCALLI, EDOMEX, [GEOGRAPHIC_D…" at bounding box center [606, 435] width 345 height 12
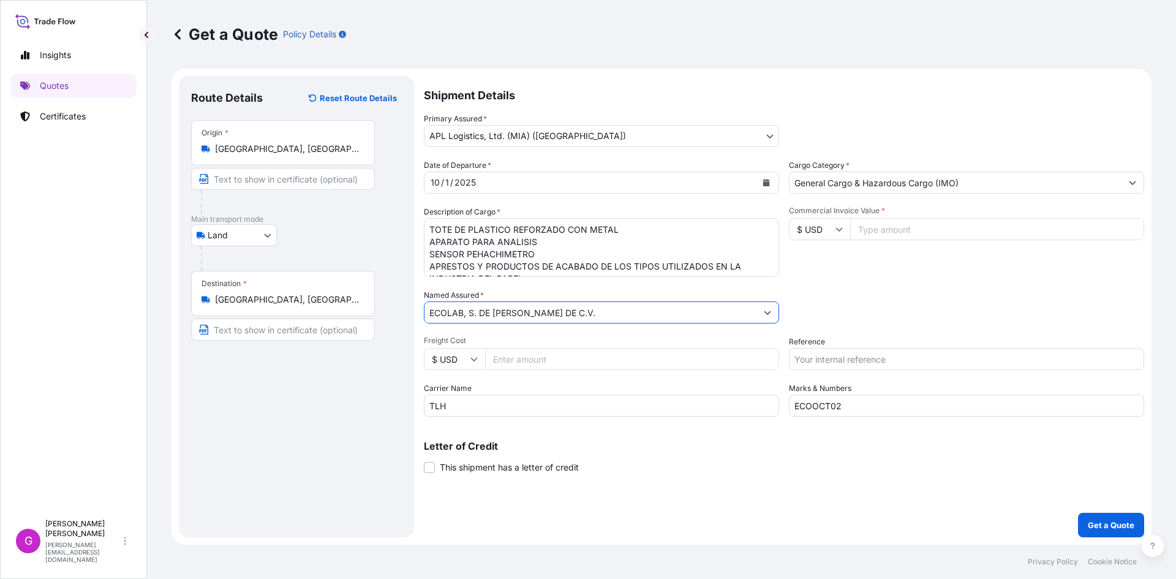
type input "ECOLAB, S. DE [PERSON_NAME] DE C.V."
click at [858, 408] on input "ECOOCT02" at bounding box center [966, 406] width 355 height 22
type input "ECOOCT03"
click at [896, 234] on input "Commercial Invoice Value *" at bounding box center [997, 229] width 294 height 22
paste input "105671.51"
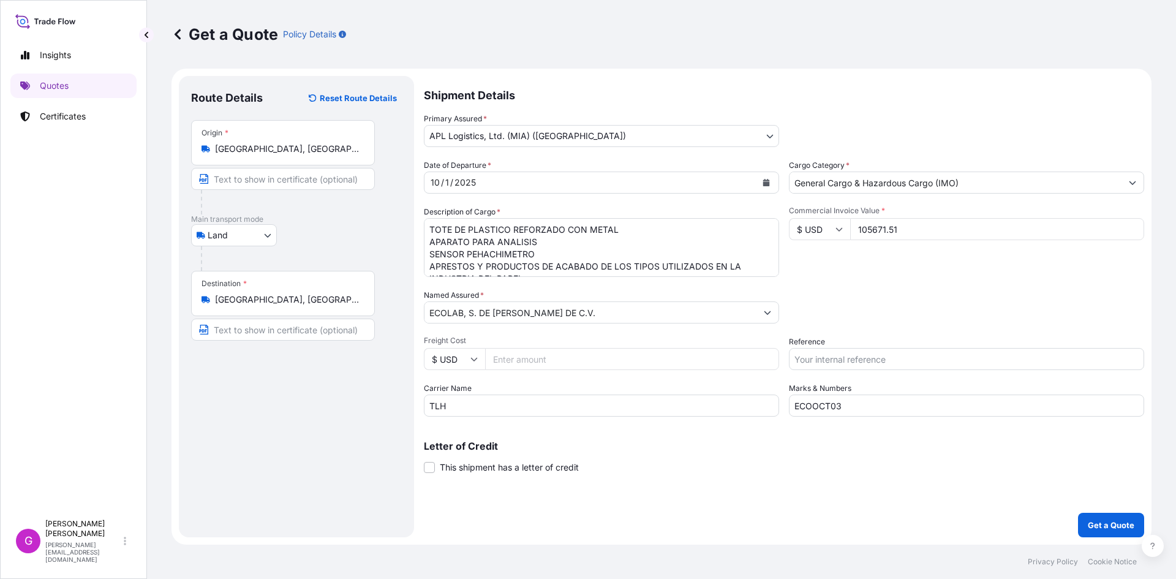
type input "105671.51"
click at [523, 350] on input "Freight Cost" at bounding box center [632, 359] width 294 height 22
paste input "2268.63"
type input "2268.63"
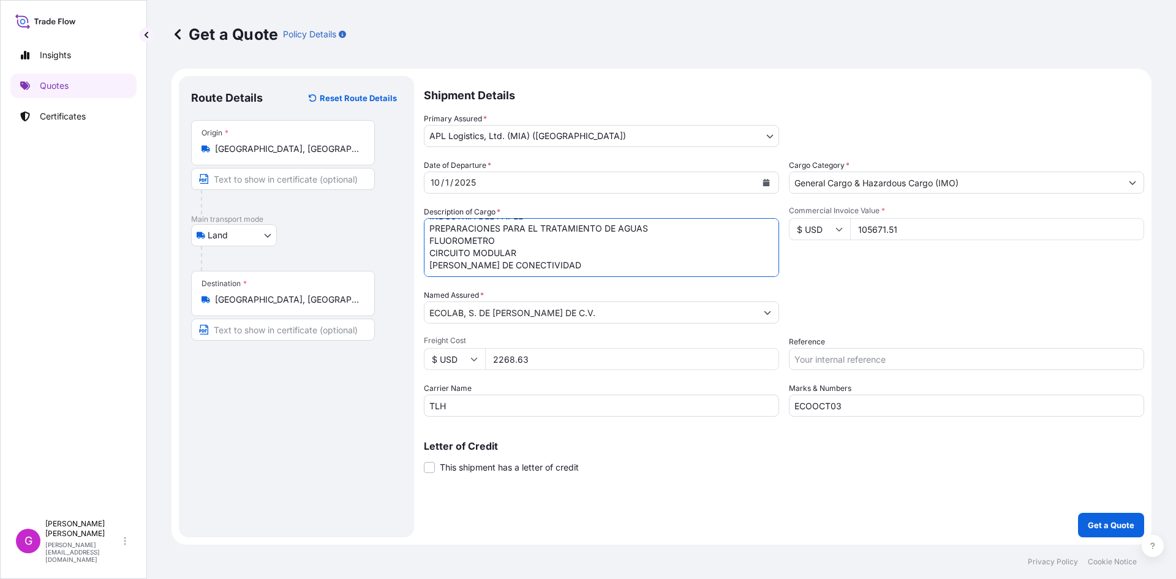
drag, startPoint x: 432, startPoint y: 225, endPoint x: 772, endPoint y: 312, distance: 351.5
click at [772, 312] on div "Date of Departure * [DATE] Cargo Category * General Cargo & Hazardous Cargo (IM…" at bounding box center [784, 287] width 720 height 257
click at [875, 357] on input "Reference" at bounding box center [966, 359] width 355 height 22
paste input "25 80 3800 5003869"
type input "25 80 3800 5003869"
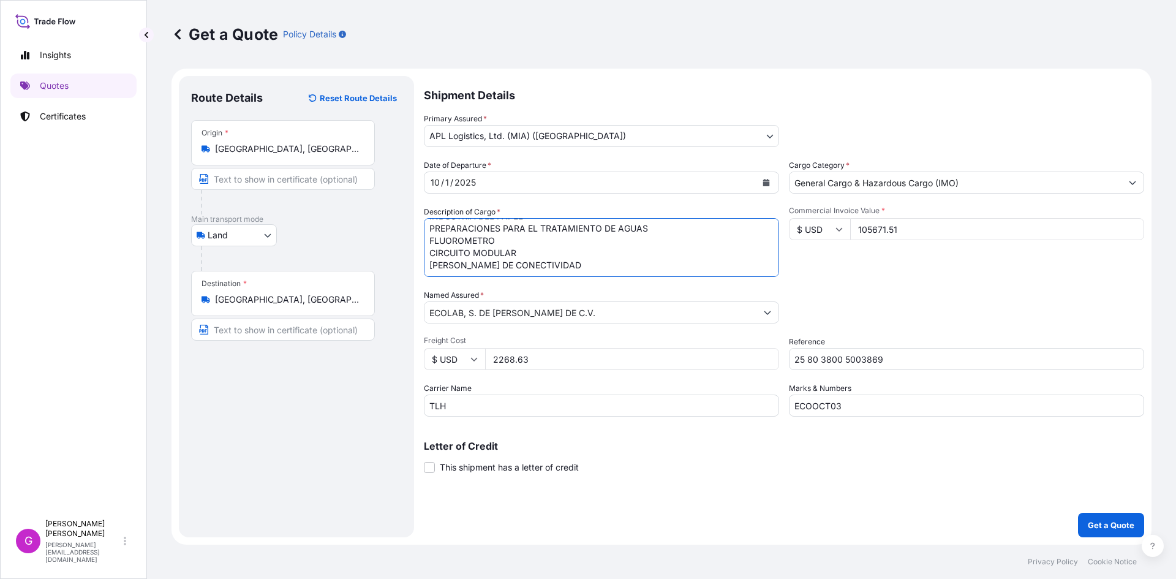
scroll to position [0, 0]
drag, startPoint x: 451, startPoint y: 244, endPoint x: 200, endPoint y: 153, distance: 267.2
click at [200, 153] on form "Route Details Reset Route Details Place of loading Road / [GEOGRAPHIC_DATA] / I…" at bounding box center [662, 307] width 980 height 476
paste textarea "PREPARACION DESINFECTANTE"
paste textarea "PREPARACION TENSOACTIVA"
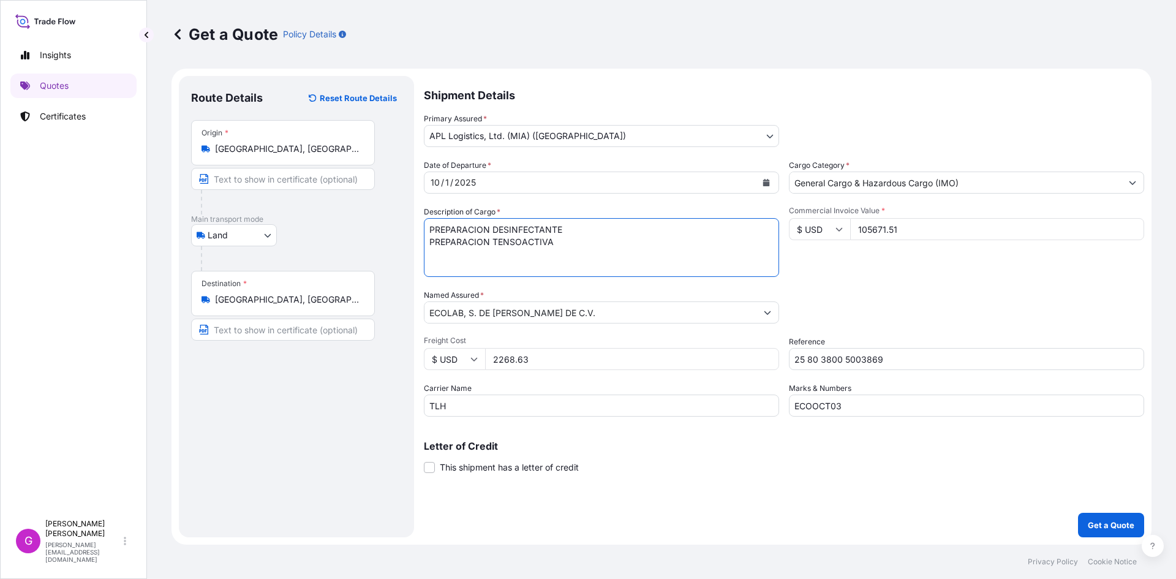
paste textarea "PREPARACIONES PARA EL ABRILLANTAMIENTO Y CUIDADO DE PISOS"
paste textarea "PREPARACION LIMPIADORA"
paste textarea "DESINFECTANTE"
type textarea "PREPARACION DESINFECTANTE PREPARACION TENSOACTIVA PREPARACIONES PARA EL ABRILLA…"
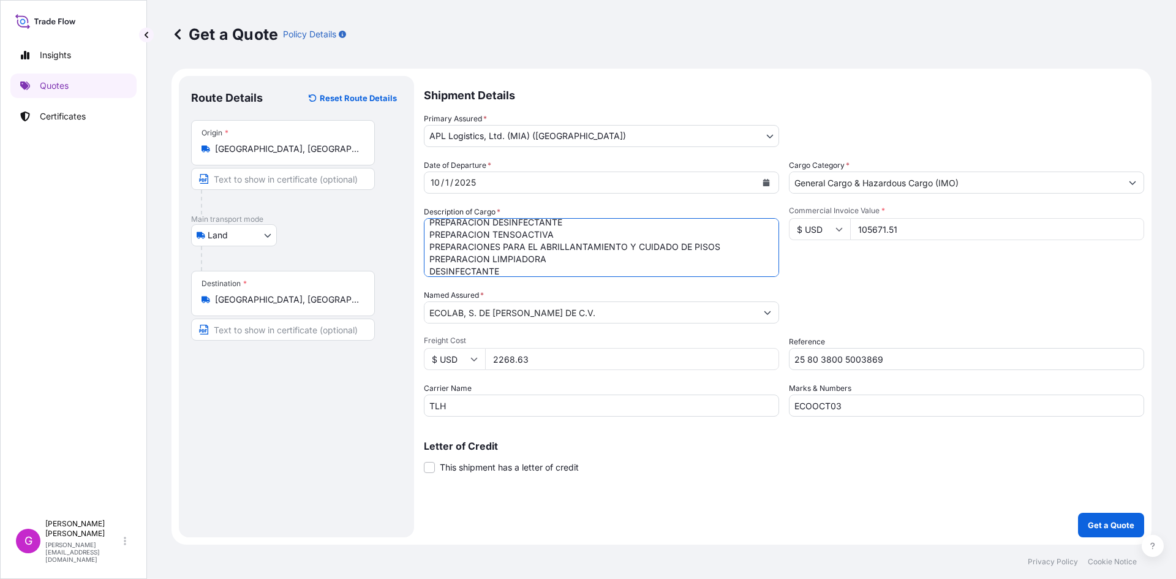
click at [886, 230] on input "105671.51" at bounding box center [997, 229] width 294 height 22
click at [1122, 513] on button "Get a Quote" at bounding box center [1111, 525] width 66 height 25
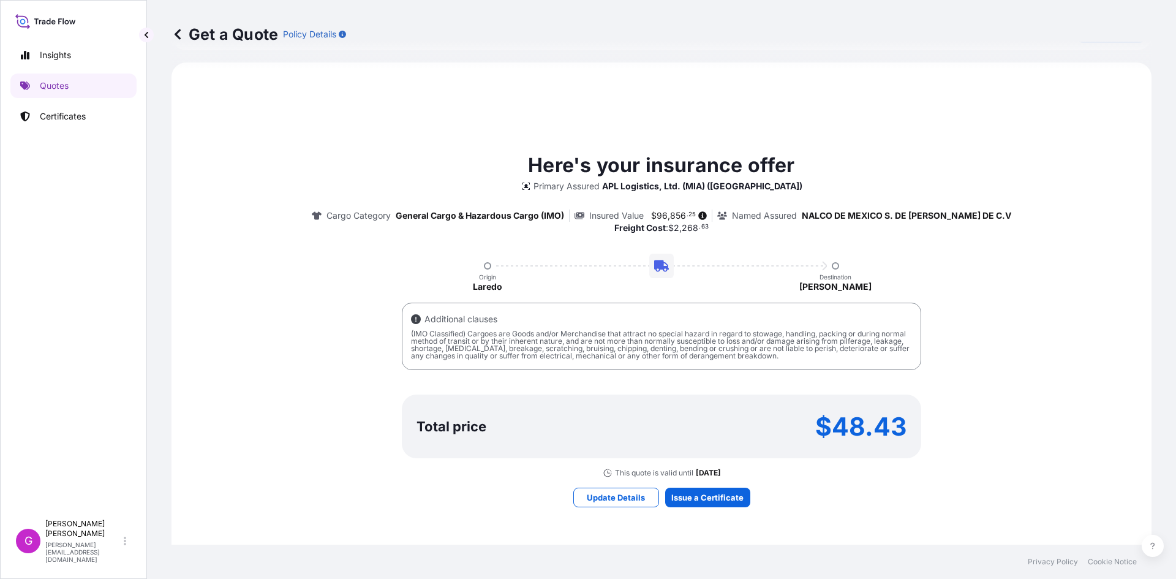
scroll to position [564, 0]
click at [693, 493] on div "Get a Quote Policy Details Route Details Reset Route Details Place of loading R…" at bounding box center [661, 272] width 1029 height 545
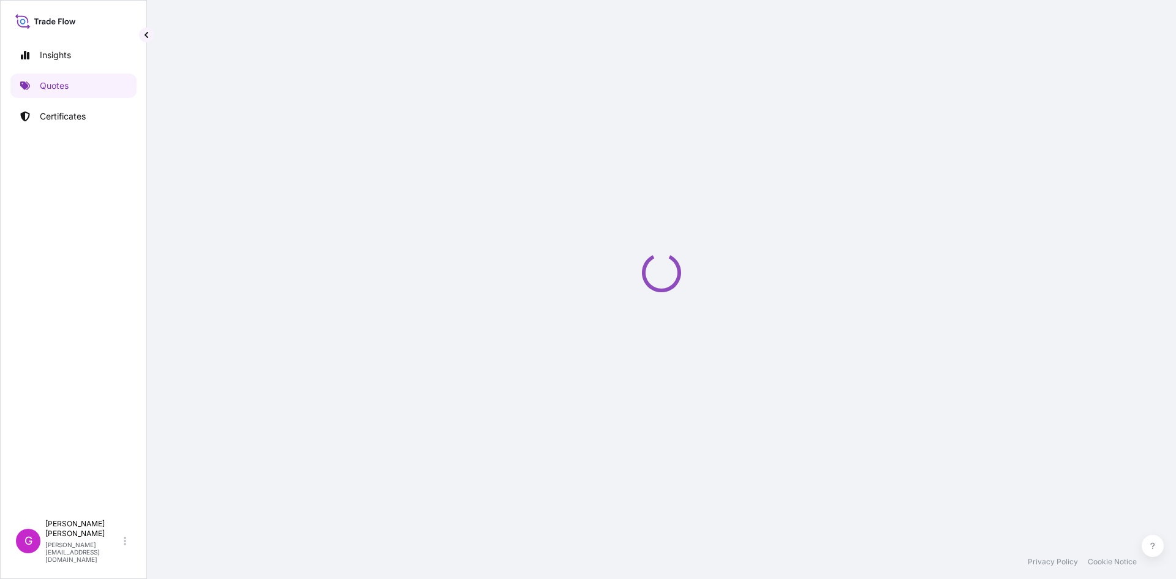
select select "Land"
select select "31870"
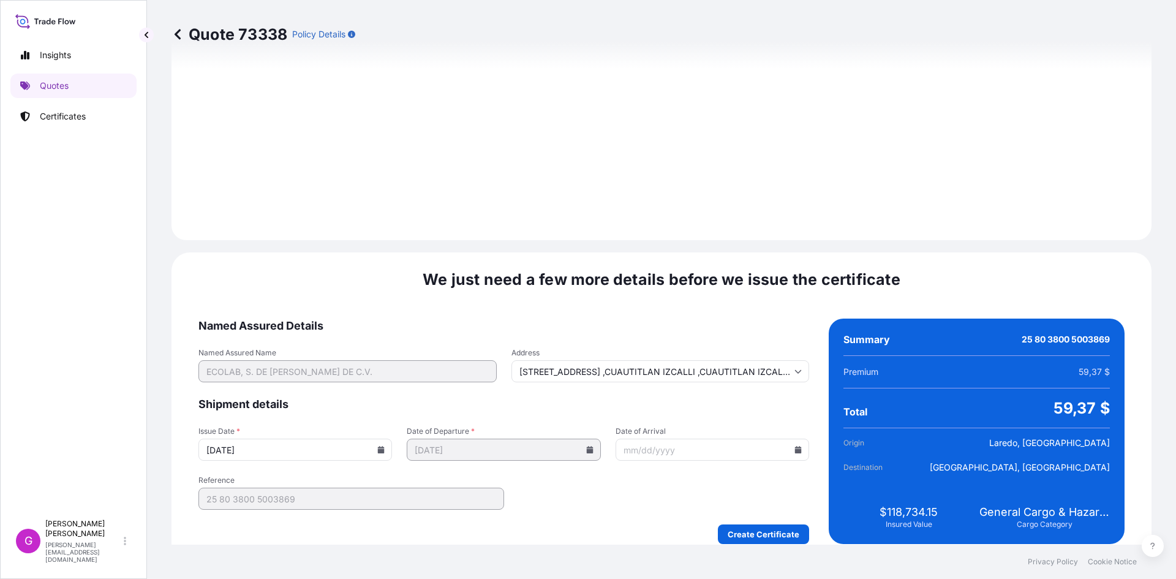
scroll to position [1462, 0]
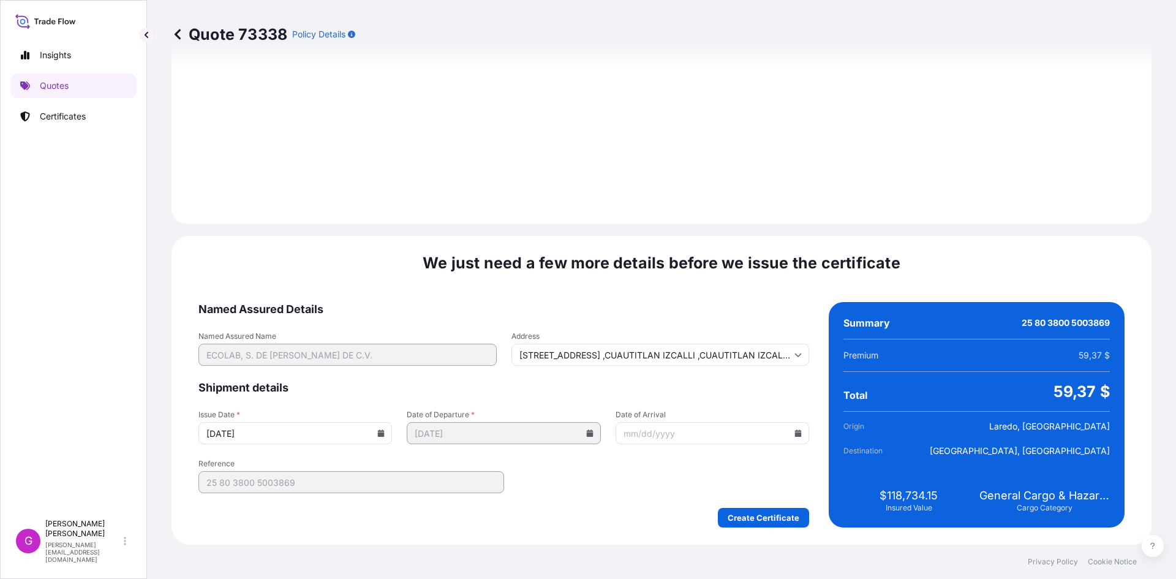
click at [795, 431] on icon at bounding box center [798, 432] width 7 height 7
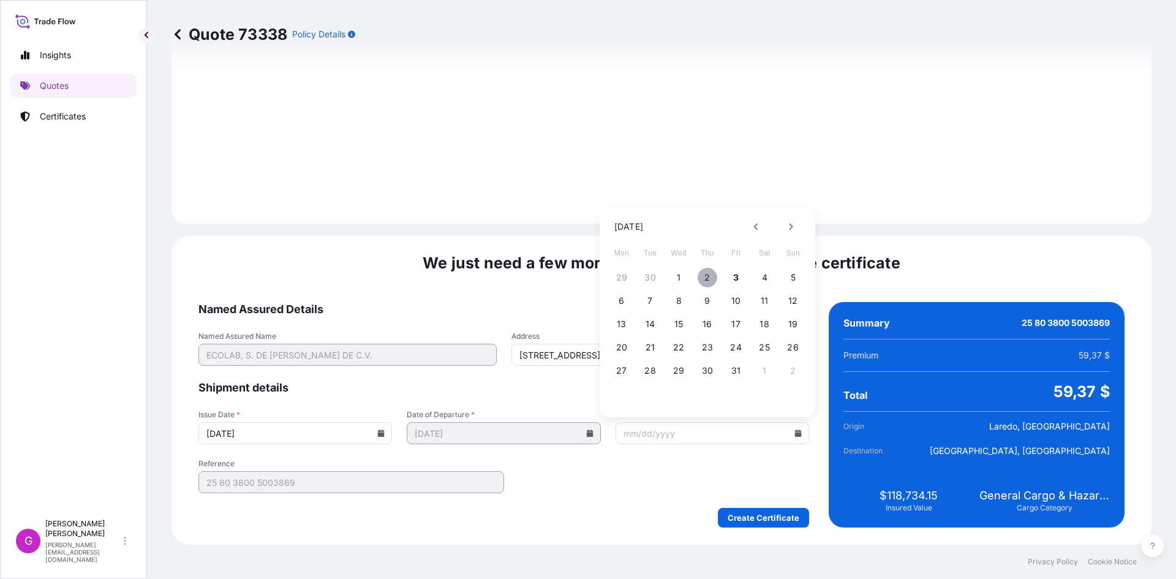
click at [710, 277] on button "2" at bounding box center [708, 278] width 20 height 20
type input "[DATE]"
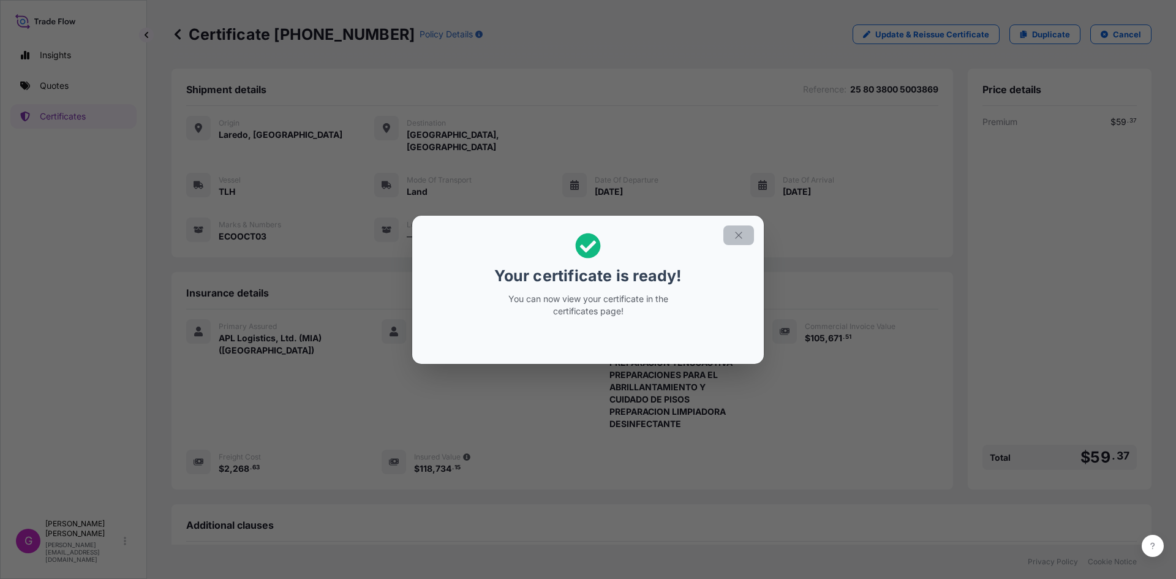
click at [744, 235] on icon "button" at bounding box center [738, 235] width 11 height 11
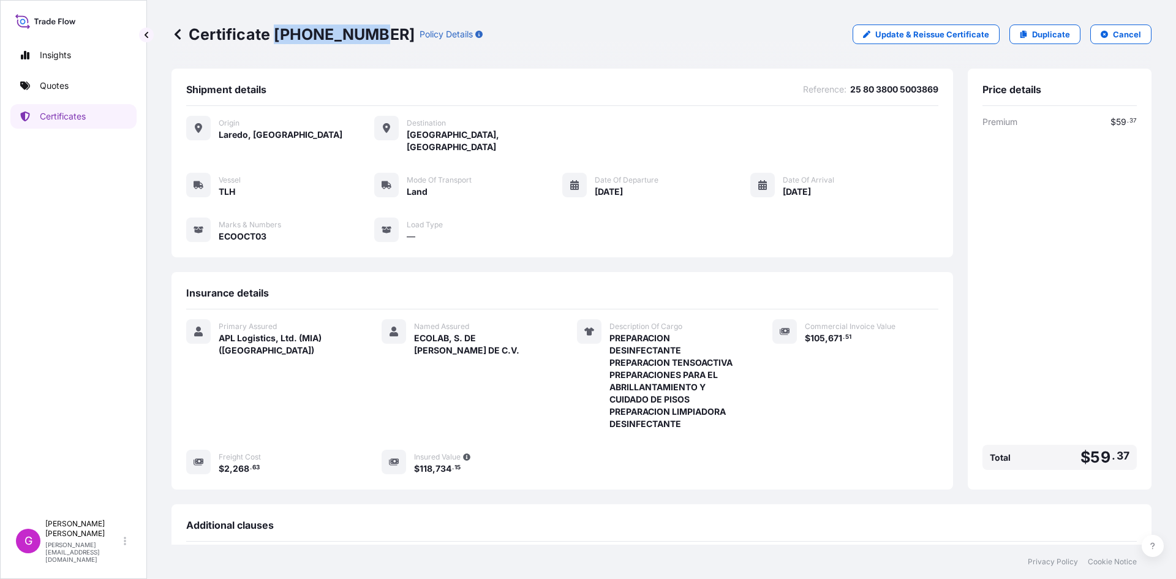
drag, startPoint x: 367, startPoint y: 35, endPoint x: 277, endPoint y: 31, distance: 90.2
click at [277, 31] on p "Certificate [PHONE_NUMBER]" at bounding box center [293, 35] width 243 height 20
copy p "[PHONE_NUMBER]"
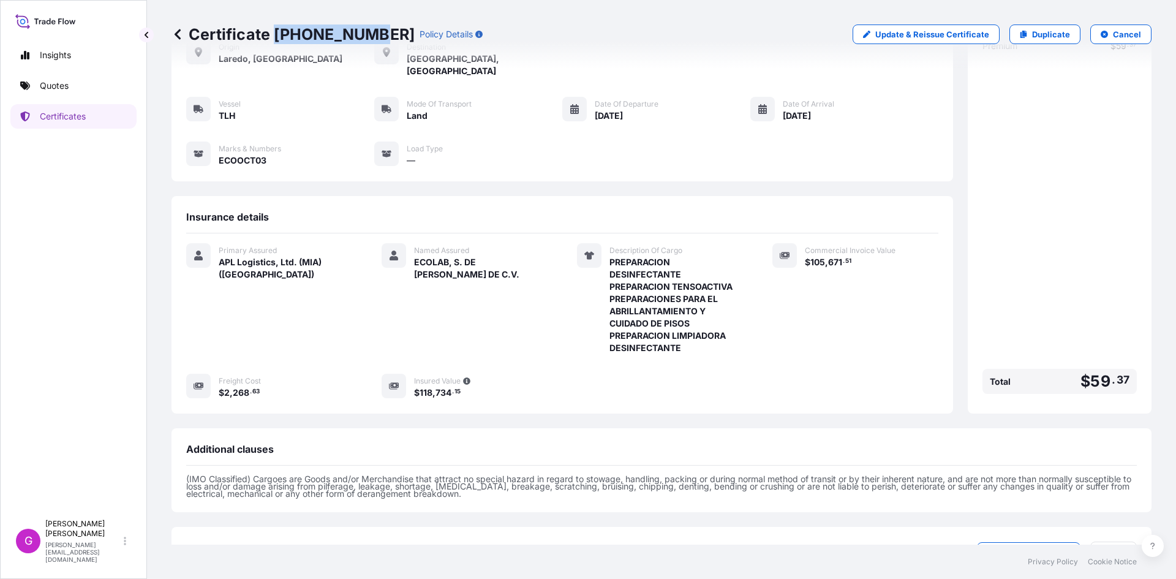
scroll to position [160, 0]
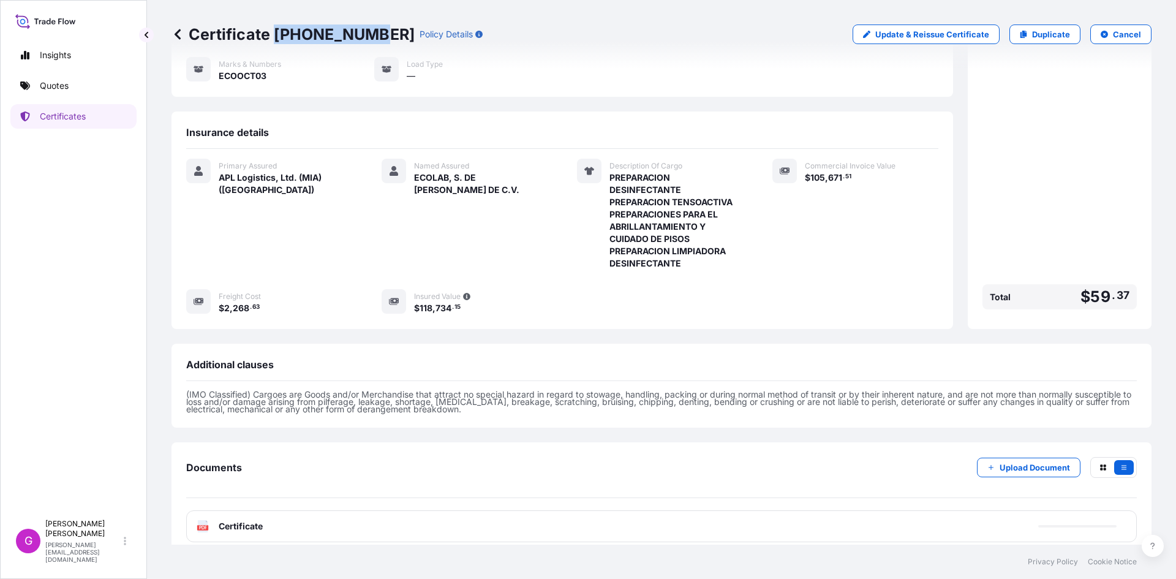
copy p "[PHONE_NUMBER]"
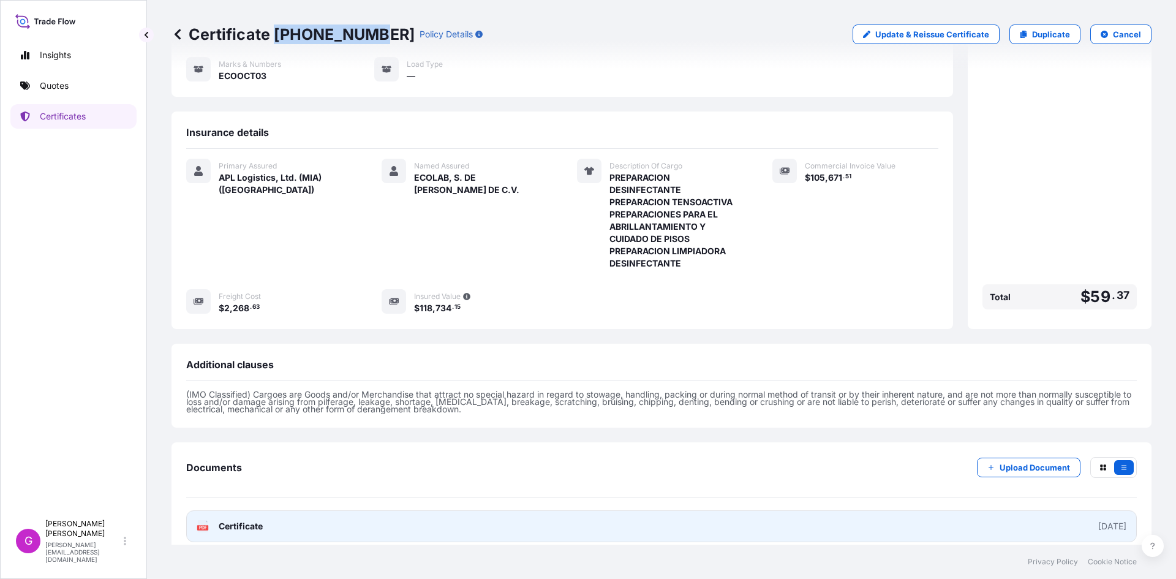
drag, startPoint x: 290, startPoint y: 502, endPoint x: 287, endPoint y: 510, distance: 8.5
click at [287, 510] on link "PDF Certificate [DATE]" at bounding box center [661, 526] width 951 height 32
